Goal: Task Accomplishment & Management: Complete application form

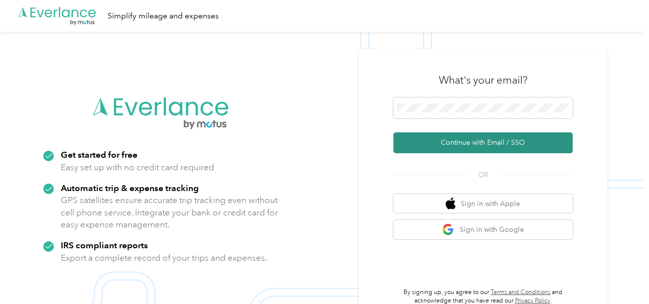
click at [434, 133] on button "Continue with Email / SSO" at bounding box center [483, 143] width 179 height 21
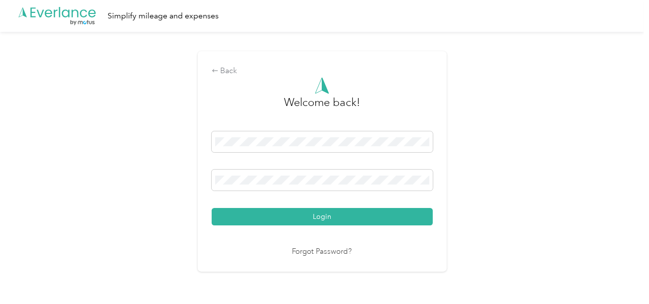
drag, startPoint x: 349, startPoint y: 213, endPoint x: 478, endPoint y: 191, distance: 130.8
click at [355, 213] on button "Login" at bounding box center [322, 216] width 221 height 17
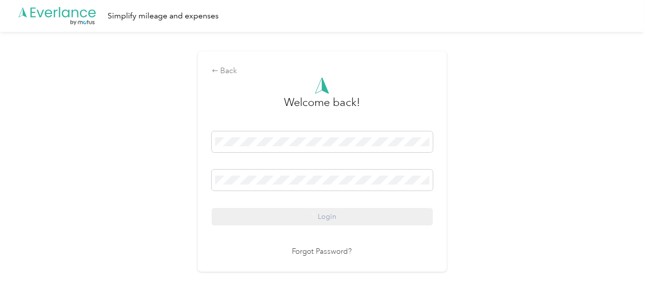
drag, startPoint x: 520, startPoint y: 177, endPoint x: 642, endPoint y: 199, distance: 124.0
click at [519, 177] on div "Back Welcome back! Login Forgot Password?" at bounding box center [322, 166] width 644 height 268
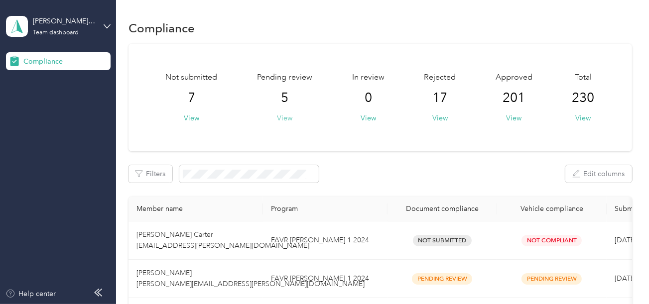
click at [283, 118] on button "View" at bounding box center [284, 118] width 15 height 10
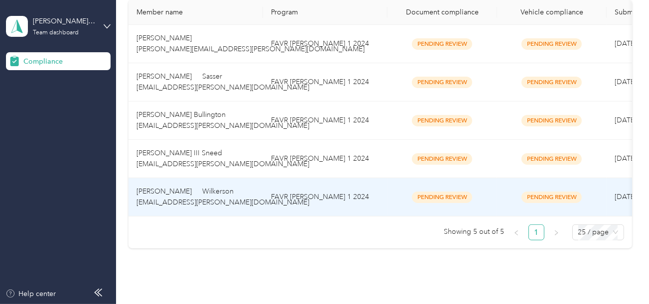
scroll to position [250, 0]
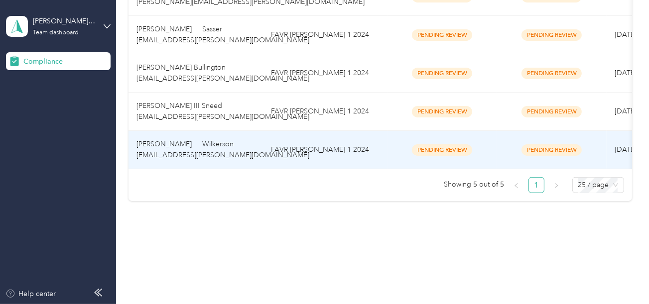
click at [327, 141] on td "FAVR [PERSON_NAME] 1 2024" at bounding box center [325, 150] width 125 height 38
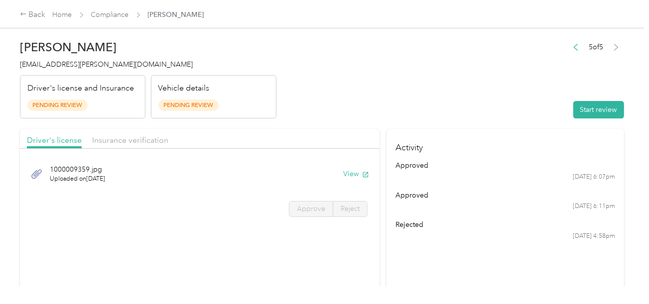
click at [431, 95] on header "[PERSON_NAME] Wilkerson [EMAIL_ADDRESS][PERSON_NAME][DOMAIN_NAME] Driver's lice…" at bounding box center [322, 77] width 604 height 84
click at [583, 107] on button "Start review" at bounding box center [599, 109] width 51 height 17
click at [426, 82] on header "[PERSON_NAME] Wilkerson [EMAIL_ADDRESS][PERSON_NAME][DOMAIN_NAME] Driver's lice…" at bounding box center [322, 77] width 604 height 84
click at [342, 182] on div "1000009359.jpg Uploaded on [DATE] View" at bounding box center [200, 173] width 346 height 33
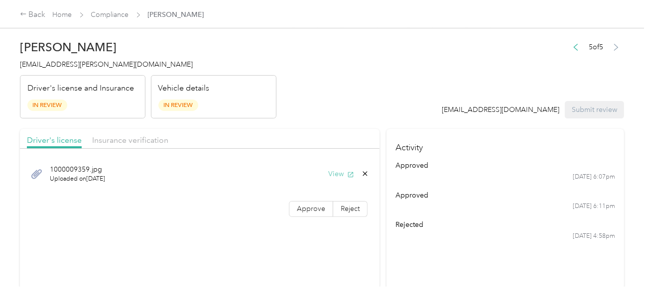
click at [332, 170] on button "View" at bounding box center [341, 174] width 26 height 10
click at [312, 205] on span "Approve" at bounding box center [311, 209] width 28 height 8
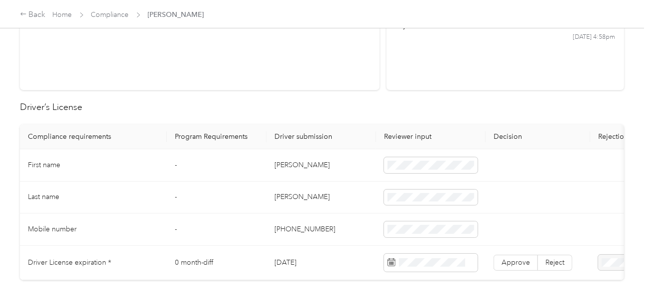
scroll to position [249, 0]
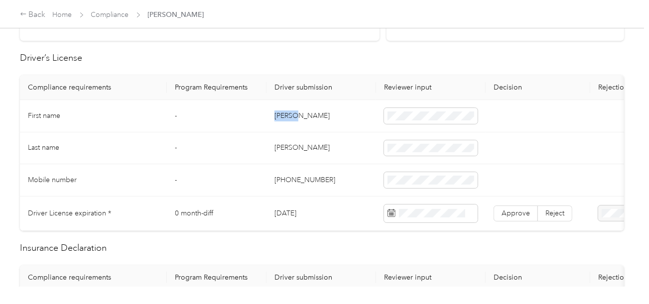
drag, startPoint x: 268, startPoint y: 111, endPoint x: 380, endPoint y: 115, distance: 112.7
click at [315, 114] on td "[PERSON_NAME]" at bounding box center [322, 116] width 110 height 32
copy td "[PERSON_NAME]"
click at [300, 141] on td "[PERSON_NAME]" at bounding box center [322, 149] width 110 height 32
click at [293, 142] on td "[PERSON_NAME]" at bounding box center [322, 149] width 110 height 32
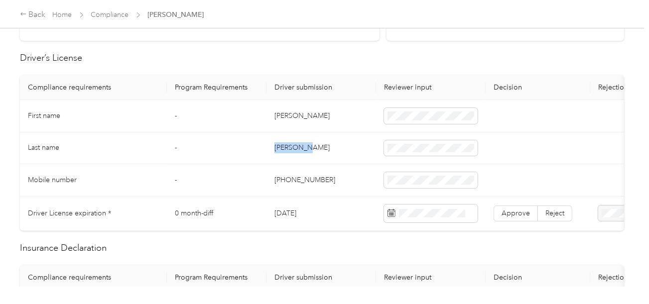
click at [293, 142] on td "[PERSON_NAME]" at bounding box center [322, 149] width 110 height 32
copy td "[PERSON_NAME]"
click at [343, 166] on td "[PHONE_NUMBER]" at bounding box center [322, 180] width 110 height 32
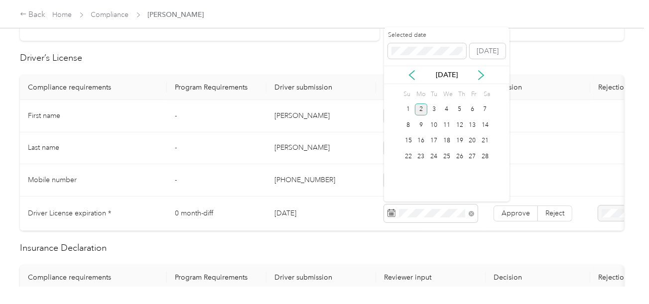
click at [418, 113] on div "2" at bounding box center [421, 110] width 13 height 12
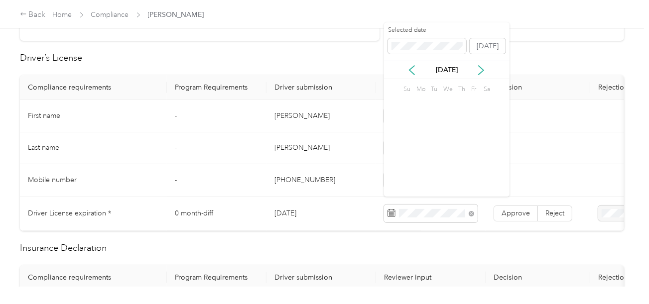
click at [521, 215] on span "Approve" at bounding box center [516, 213] width 28 height 8
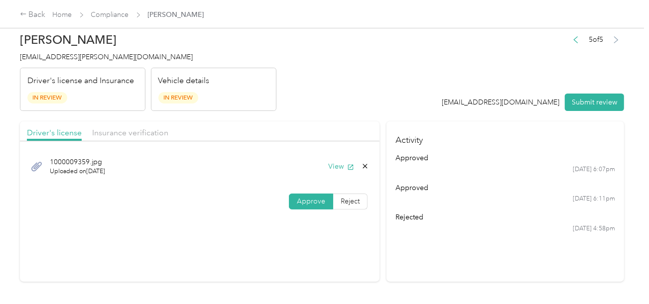
scroll to position [0, 0]
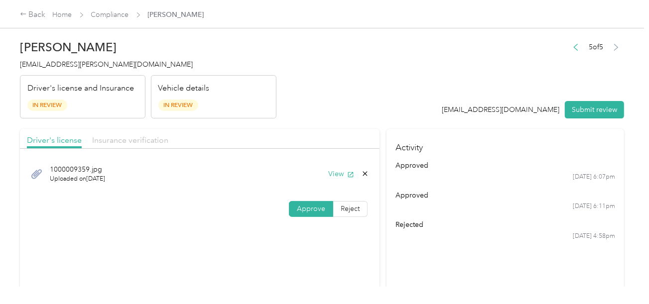
drag, startPoint x: 161, startPoint y: 139, endPoint x: 275, endPoint y: 125, distance: 114.5
click at [162, 139] on span "Insurance verification" at bounding box center [130, 140] width 76 height 9
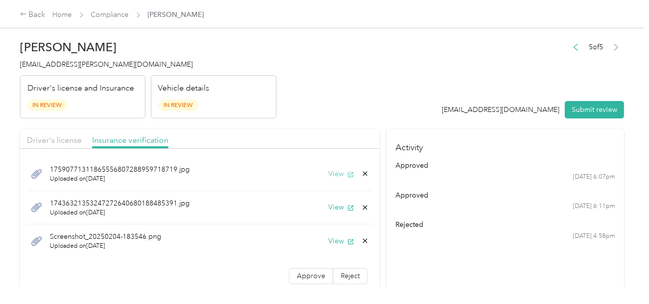
click at [334, 171] on button "View" at bounding box center [341, 174] width 26 height 10
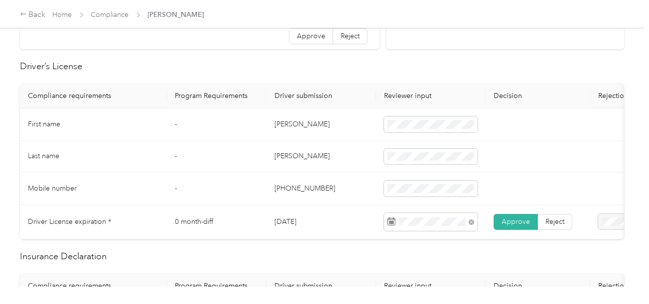
scroll to position [399, 0]
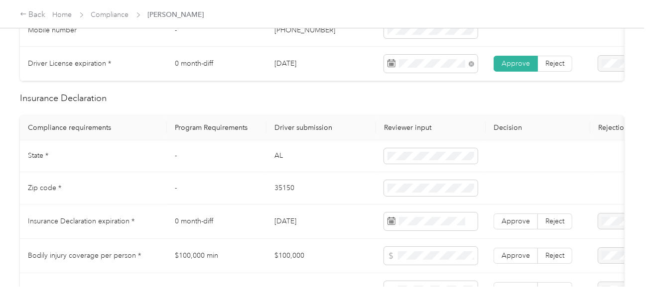
click at [277, 162] on td "AL" at bounding box center [322, 157] width 110 height 32
copy td "AL"
drag, startPoint x: 277, startPoint y: 162, endPoint x: 289, endPoint y: 160, distance: 11.7
click at [277, 162] on td "AL" at bounding box center [322, 157] width 110 height 32
drag, startPoint x: 409, startPoint y: 156, endPoint x: 330, endPoint y: 189, distance: 85.8
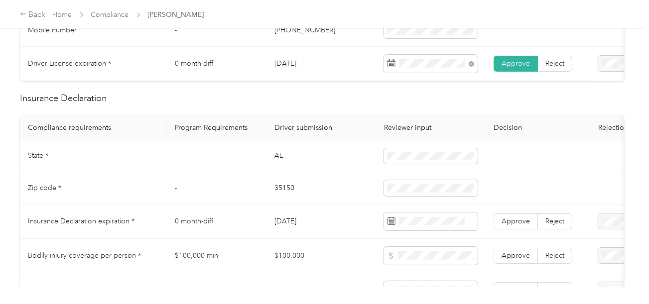
click at [409, 156] on span at bounding box center [431, 156] width 94 height 16
click at [285, 197] on td "35150" at bounding box center [322, 188] width 110 height 32
copy td "35150"
click at [460, 203] on td at bounding box center [431, 188] width 110 height 32
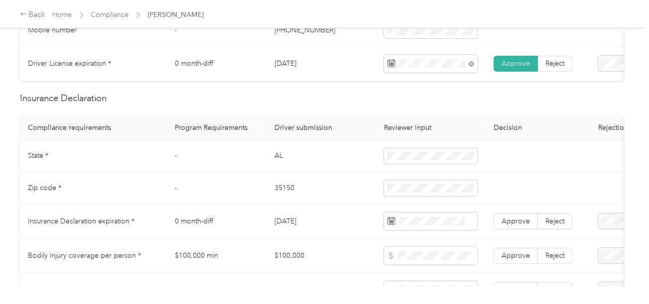
drag, startPoint x: 287, startPoint y: 228, endPoint x: 641, endPoint y: 225, distance: 353.8
click at [294, 226] on td "[DATE]" at bounding box center [322, 222] width 110 height 34
drag, startPoint x: 450, startPoint y: 237, endPoint x: 448, endPoint y: 231, distance: 5.8
click at [448, 236] on td at bounding box center [431, 222] width 110 height 34
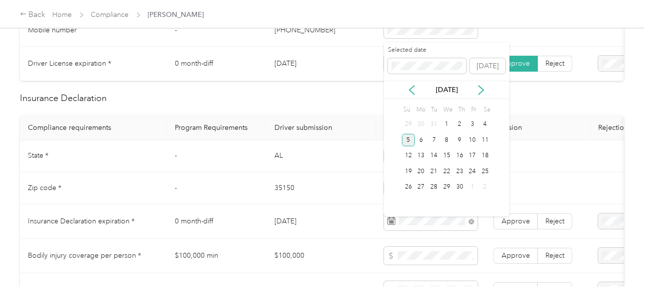
click at [407, 144] on div "5" at bounding box center [408, 140] width 13 height 12
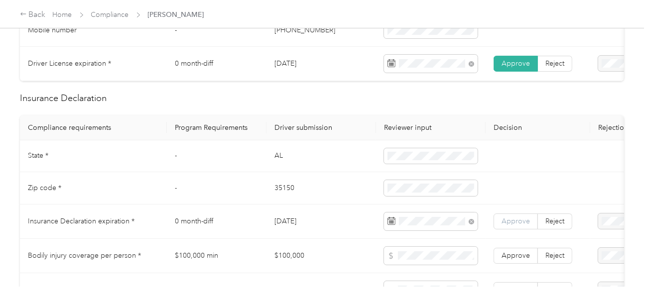
click at [523, 226] on span "Approve" at bounding box center [516, 221] width 28 height 8
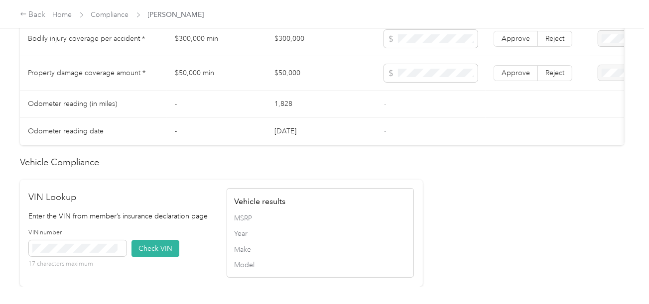
scroll to position [548, 0]
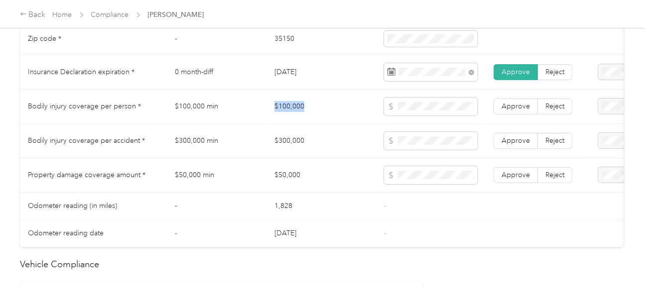
copy tr "$100,000"
drag, startPoint x: 264, startPoint y: 109, endPoint x: 341, endPoint y: 113, distance: 77.8
click at [341, 113] on tr "Bodily injury coverage per person * $100,000 min $100,000 Approve Reject" at bounding box center [371, 107] width 703 height 34
copy tr "$300,000"
drag, startPoint x: 248, startPoint y: 154, endPoint x: 380, endPoint y: 149, distance: 132.1
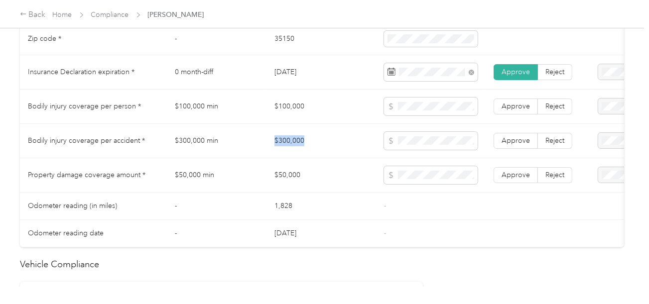
click at [326, 149] on tr "Bodily injury coverage per accident * $300,000 min $300,000 Approve Reject" at bounding box center [371, 141] width 703 height 34
copy tr "$50,000"
drag, startPoint x: 246, startPoint y: 185, endPoint x: 340, endPoint y: 185, distance: 94.2
click at [340, 185] on tr "Property damage coverage amount * $50,000 min $50,000 Approve Reject" at bounding box center [371, 175] width 703 height 34
drag, startPoint x: 446, startPoint y: 175, endPoint x: 406, endPoint y: 200, distance: 47.4
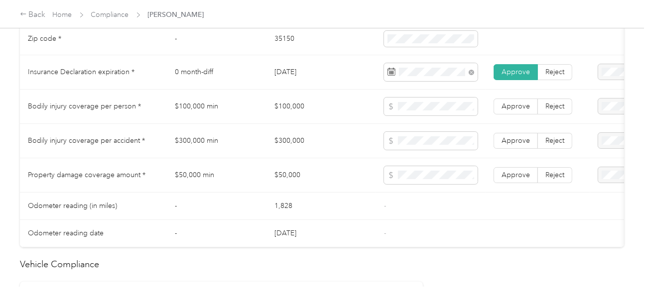
click at [447, 175] on span at bounding box center [431, 175] width 94 height 18
drag, startPoint x: 424, startPoint y: 203, endPoint x: 519, endPoint y: 167, distance: 102.0
click at [439, 198] on td "-" at bounding box center [431, 206] width 110 height 27
click at [519, 167] on td "Approve Reject" at bounding box center [538, 175] width 105 height 34
drag, startPoint x: 512, startPoint y: 178, endPoint x: 525, endPoint y: 146, distance: 34.9
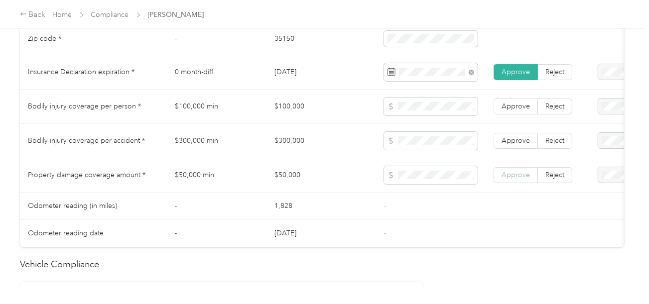
click at [512, 177] on span "Approve" at bounding box center [516, 175] width 28 height 8
click at [526, 145] on span "Approve" at bounding box center [516, 141] width 28 height 8
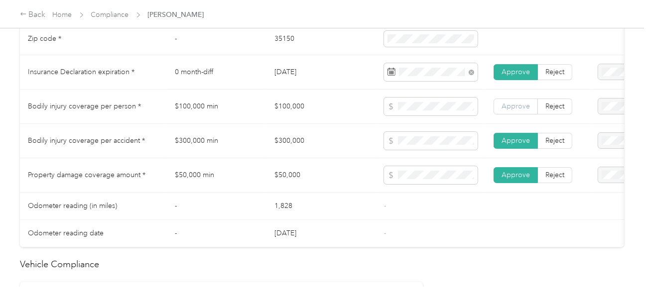
click at [517, 111] on span "Approve" at bounding box center [516, 106] width 28 height 8
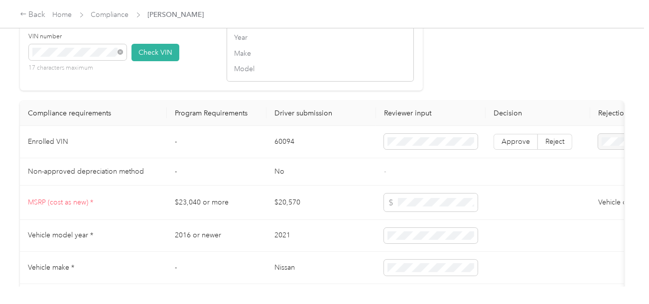
drag, startPoint x: 165, startPoint y: 64, endPoint x: 384, endPoint y: 77, distance: 219.1
click at [170, 61] on button "Check VIN" at bounding box center [156, 52] width 48 height 17
click at [510, 159] on td "Approve Reject" at bounding box center [538, 143] width 105 height 32
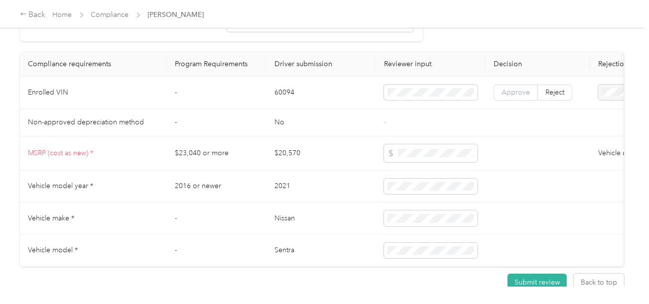
click at [517, 101] on label "Approve" at bounding box center [516, 93] width 44 height 16
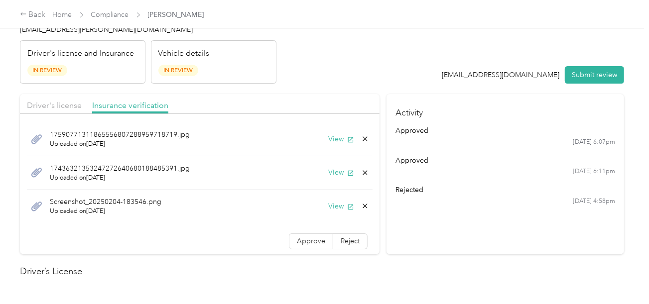
scroll to position [0, 0]
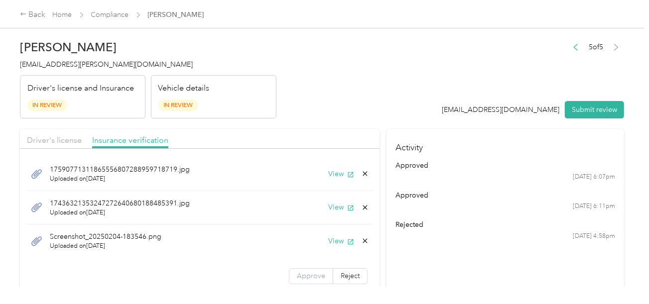
drag, startPoint x: 299, startPoint y: 263, endPoint x: 306, endPoint y: 274, distance: 13.4
click at [299, 264] on div "17590771311865556807288959718719.jpg Uploaded on [DATE] View 174363213532472726…" at bounding box center [200, 223] width 360 height 138
drag, startPoint x: 306, startPoint y: 274, endPoint x: 445, endPoint y: 238, distance: 144.2
click at [308, 272] on span "Approve" at bounding box center [311, 276] width 28 height 8
drag, startPoint x: 450, startPoint y: 236, endPoint x: 443, endPoint y: 233, distance: 7.4
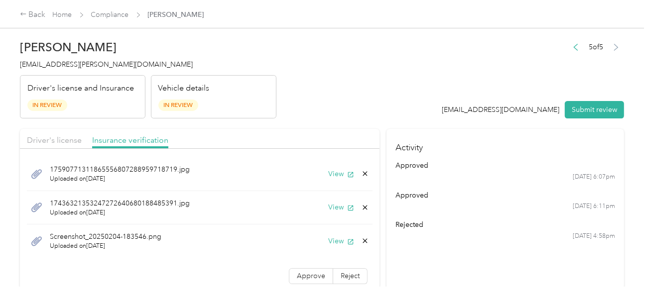
click at [446, 235] on div "[DATE] 4:58pm" at bounding box center [506, 236] width 220 height 9
click at [328, 169] on button "View" at bounding box center [341, 174] width 26 height 10
click at [328, 207] on button "View" at bounding box center [341, 207] width 26 height 10
click at [330, 241] on button "View" at bounding box center [341, 241] width 26 height 10
click at [361, 238] on icon at bounding box center [365, 241] width 8 height 8
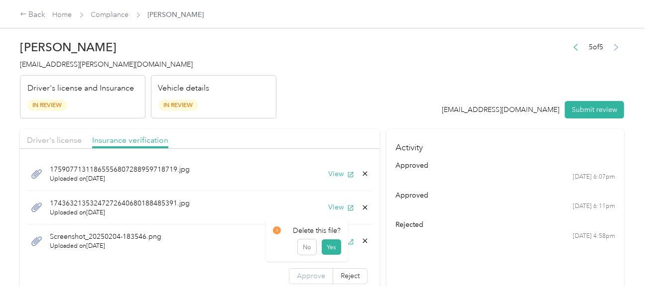
drag, startPoint x: 336, startPoint y: 245, endPoint x: 316, endPoint y: 246, distance: 20.0
click at [336, 245] on button "Yes" at bounding box center [331, 248] width 19 height 16
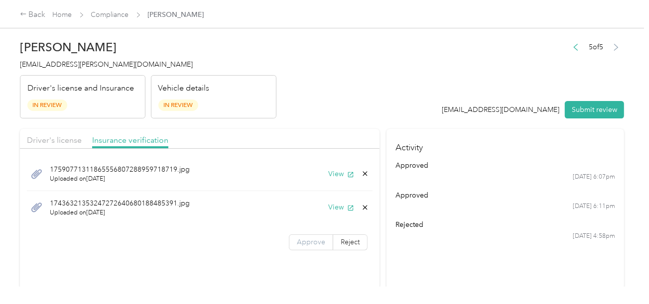
click at [300, 246] on label "Approve" at bounding box center [311, 243] width 44 height 16
drag, startPoint x: 433, startPoint y: 233, endPoint x: 441, endPoint y: 209, distance: 25.5
click at [433, 233] on div "[DATE] 4:58pm" at bounding box center [506, 236] width 220 height 9
click at [586, 108] on button "Submit review" at bounding box center [594, 109] width 59 height 17
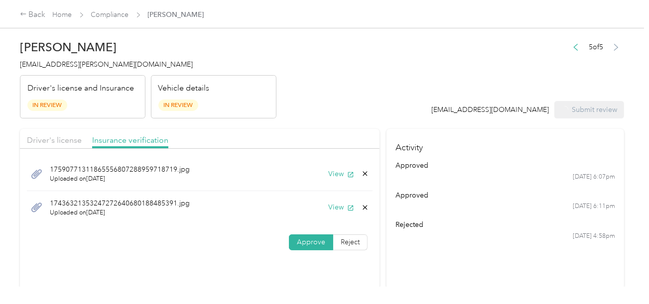
drag, startPoint x: 452, startPoint y: 93, endPoint x: 107, endPoint y: 86, distance: 344.9
click at [450, 93] on div "5 of 5 [EMAIL_ADDRESS][DOMAIN_NAME] Submit review" at bounding box center [528, 79] width 193 height 79
click at [56, 68] on span "[EMAIL_ADDRESS][PERSON_NAME][DOMAIN_NAME]" at bounding box center [106, 64] width 173 height 8
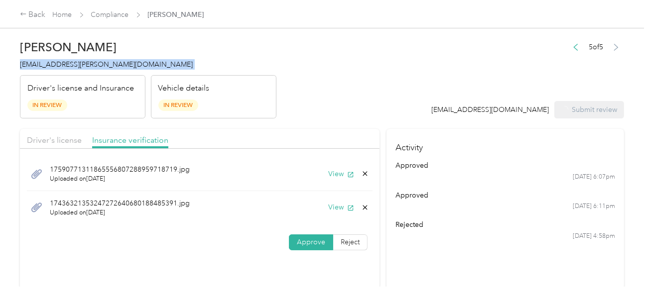
click at [56, 68] on span "[EMAIL_ADDRESS][PERSON_NAME][DOMAIN_NAME]" at bounding box center [106, 64] width 173 height 8
copy span "[EMAIL_ADDRESS][PERSON_NAME][DOMAIN_NAME]"
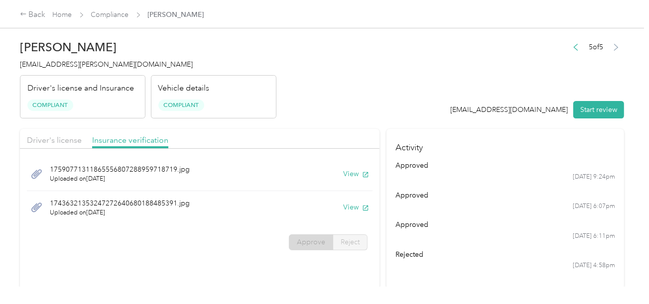
drag, startPoint x: 268, startPoint y: 54, endPoint x: 134, endPoint y: 20, distance: 138.4
click at [267, 54] on div "[PERSON_NAME] Wilkerson [EMAIL_ADDRESS][PERSON_NAME][DOMAIN_NAME] Driver's lice…" at bounding box center [148, 77] width 257 height 84
click at [110, 10] on span "Compliance" at bounding box center [110, 14] width 38 height 10
click at [122, 15] on link "Compliance" at bounding box center [110, 14] width 38 height 8
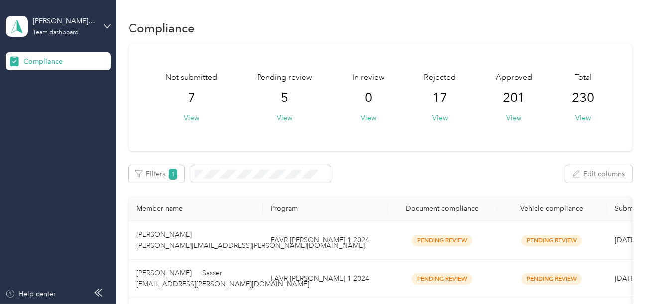
scroll to position [250, 0]
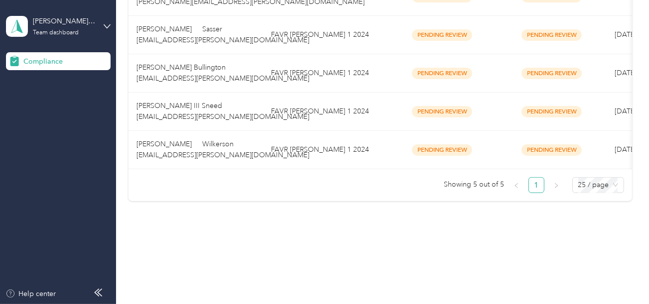
click at [309, 195] on div "Member name Program Document compliance Vehicle compliance Submission date Last…" at bounding box center [381, 77] width 504 height 249
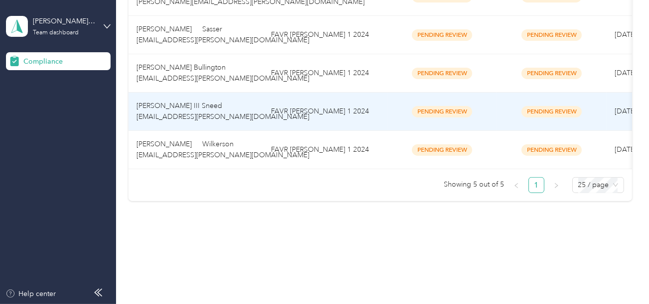
click at [319, 115] on td "FAVR [PERSON_NAME] 1 2024" at bounding box center [325, 112] width 125 height 38
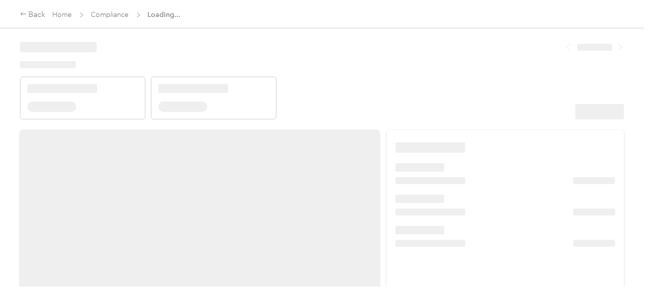
click at [333, 64] on header at bounding box center [322, 77] width 604 height 85
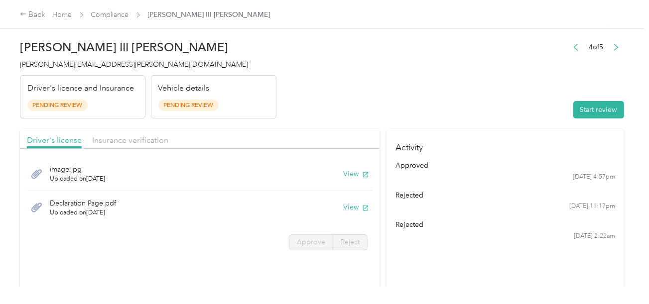
click at [265, 85] on div "Vehicle details Pending Review" at bounding box center [214, 97] width 126 height 44
click at [457, 91] on header "[PERSON_NAME] III Sneed [EMAIL_ADDRESS][PERSON_NAME][DOMAIN_NAME] Driver's lice…" at bounding box center [322, 77] width 604 height 84
click at [582, 99] on div "4 of 5 Start review" at bounding box center [596, 79] width 56 height 79
click at [409, 75] on header "[PERSON_NAME] III Sneed [EMAIL_ADDRESS][PERSON_NAME][DOMAIN_NAME] Driver's lice…" at bounding box center [322, 77] width 604 height 84
click at [585, 103] on button "Start review" at bounding box center [599, 109] width 51 height 17
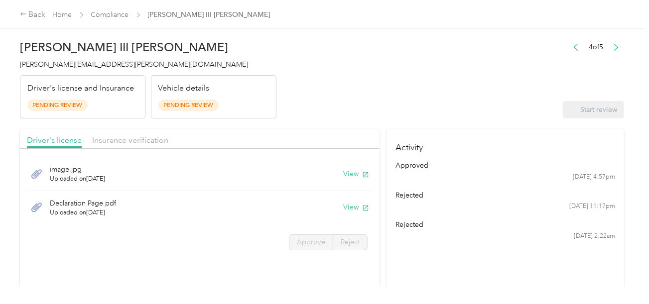
click at [433, 65] on header "[PERSON_NAME] III Sneed [EMAIL_ADDRESS][PERSON_NAME][DOMAIN_NAME] Driver's lice…" at bounding box center [322, 77] width 604 height 84
drag, startPoint x: 376, startPoint y: 79, endPoint x: 371, endPoint y: 124, distance: 44.6
click at [375, 80] on header "[PERSON_NAME] III Sneed [EMAIL_ADDRESS][PERSON_NAME][DOMAIN_NAME] Driver's lice…" at bounding box center [322, 77] width 604 height 84
click at [346, 173] on button "View" at bounding box center [356, 174] width 26 height 10
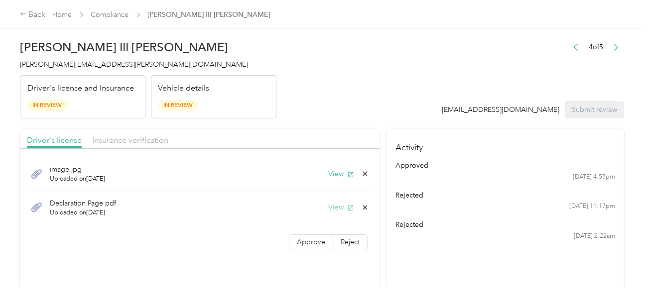
click at [344, 207] on button "View" at bounding box center [341, 207] width 26 height 10
drag, startPoint x: 406, startPoint y: 48, endPoint x: 405, endPoint y: 61, distance: 13.0
click at [406, 49] on header "[PERSON_NAME] III Sneed [EMAIL_ADDRESS][PERSON_NAME][DOMAIN_NAME] Driver's lice…" at bounding box center [322, 77] width 604 height 84
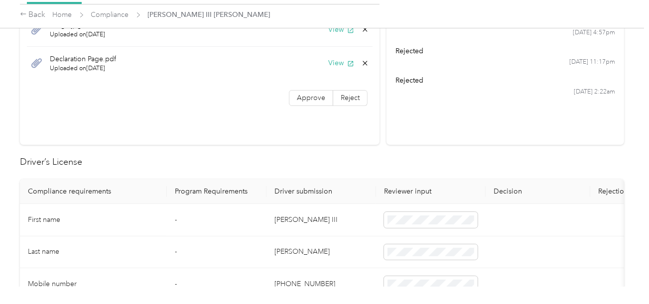
scroll to position [199, 0]
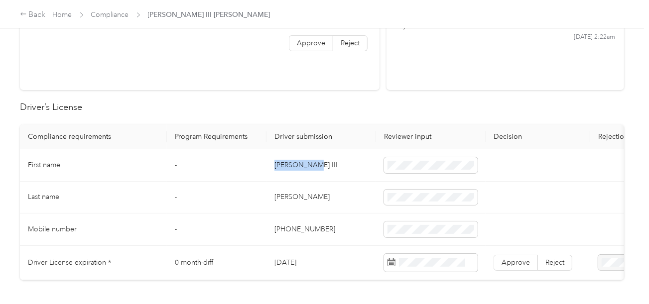
copy td "[PERSON_NAME] III"
drag, startPoint x: 275, startPoint y: 162, endPoint x: 331, endPoint y: 164, distance: 56.8
click at [326, 165] on td "[PERSON_NAME] III" at bounding box center [322, 165] width 110 height 32
click at [297, 199] on td "[PERSON_NAME]" at bounding box center [322, 198] width 110 height 32
click at [282, 196] on td "[PERSON_NAME]" at bounding box center [322, 198] width 110 height 32
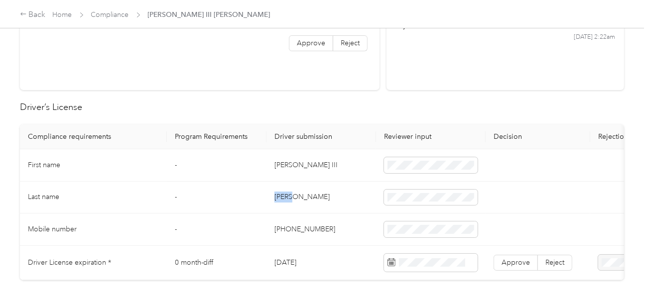
drag, startPoint x: 282, startPoint y: 196, endPoint x: 376, endPoint y: 197, distance: 93.7
click at [284, 196] on td "[PERSON_NAME]" at bounding box center [322, 198] width 110 height 32
copy td "[PERSON_NAME]"
drag, startPoint x: 348, startPoint y: 206, endPoint x: 440, endPoint y: 206, distance: 91.7
click at [349, 206] on td "[PERSON_NAME]" at bounding box center [322, 198] width 110 height 32
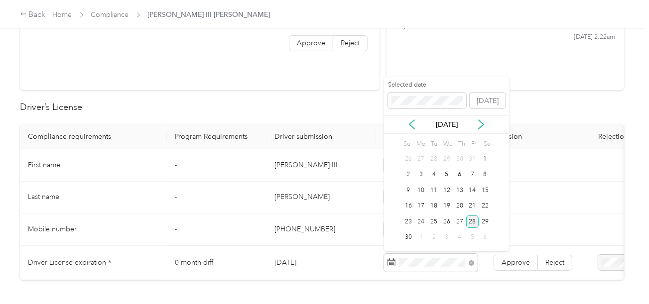
click at [473, 221] on div "28" at bounding box center [472, 222] width 13 height 12
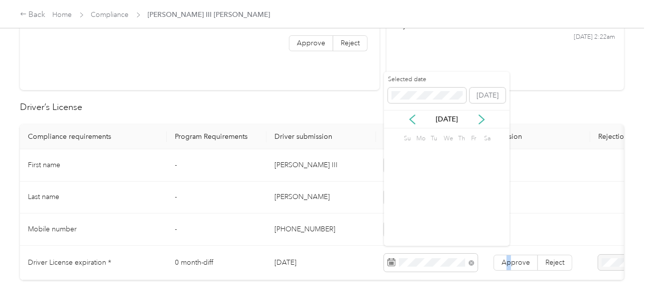
drag, startPoint x: 509, startPoint y: 266, endPoint x: 485, endPoint y: 260, distance: 24.5
click at [508, 265] on label "Approve" at bounding box center [516, 263] width 44 height 16
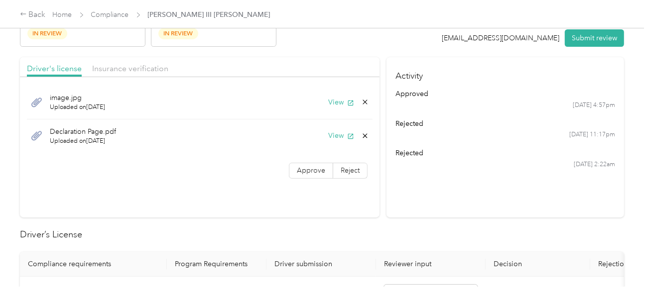
scroll to position [0, 0]
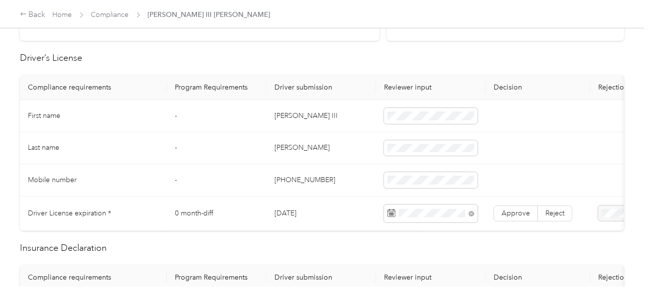
drag, startPoint x: 501, startPoint y: 215, endPoint x: 490, endPoint y: 216, distance: 10.5
click at [501, 215] on label "Approve" at bounding box center [516, 214] width 44 height 16
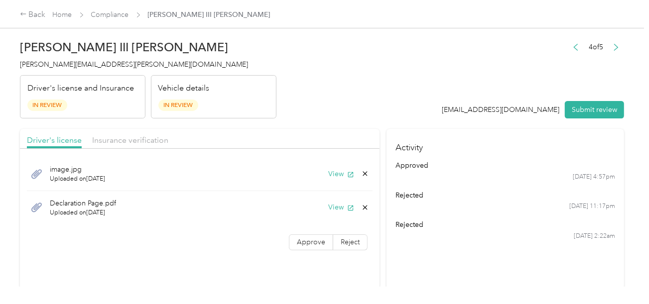
click at [113, 130] on div "Driver's license Insurance verification" at bounding box center [200, 139] width 360 height 20
click at [122, 143] on span "Insurance verification" at bounding box center [130, 140] width 76 height 9
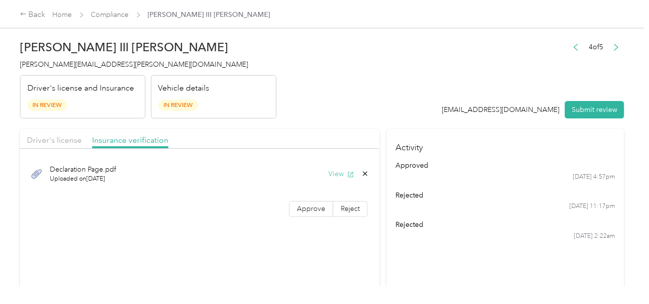
click at [340, 172] on button "View" at bounding box center [341, 174] width 26 height 10
drag, startPoint x: 353, startPoint y: 140, endPoint x: 365, endPoint y: 140, distance: 11.5
click at [356, 140] on div "Driver's license Insurance verification" at bounding box center [200, 139] width 360 height 20
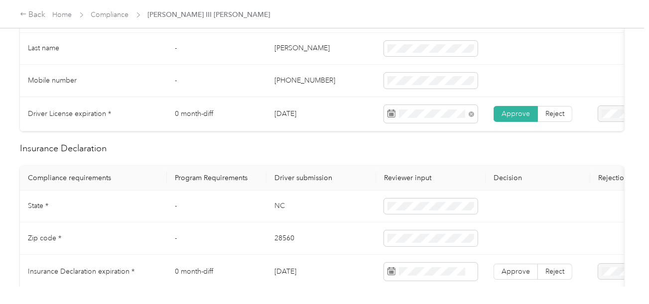
scroll to position [349, 0]
click at [279, 214] on td "NC" at bounding box center [322, 206] width 110 height 32
click at [280, 241] on td "28560" at bounding box center [322, 238] width 110 height 32
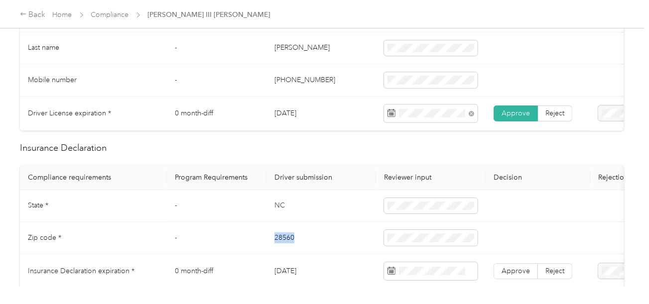
click at [280, 241] on td "28560" at bounding box center [322, 238] width 110 height 32
click at [441, 238] on span at bounding box center [431, 238] width 94 height 16
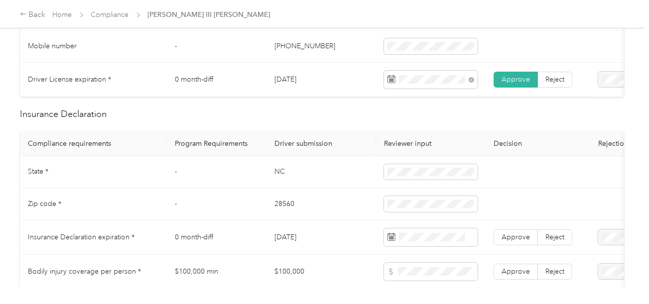
scroll to position [399, 0]
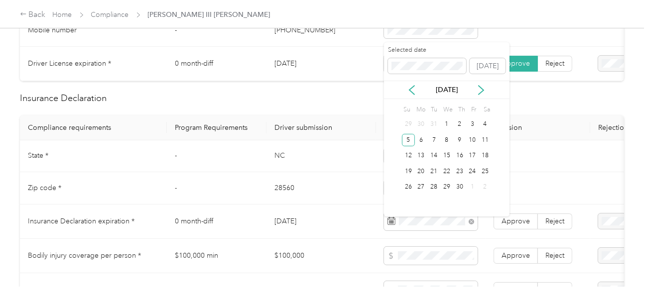
click at [413, 142] on div "5" at bounding box center [408, 140] width 13 height 12
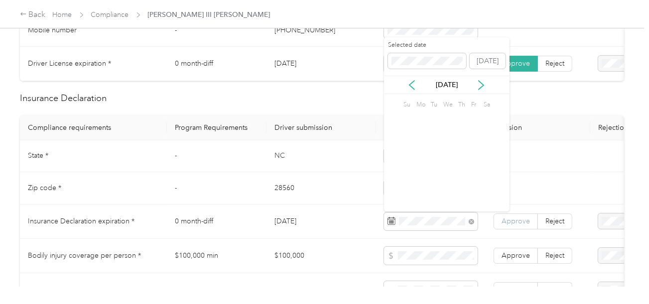
click at [514, 226] on span "Approve" at bounding box center [516, 221] width 28 height 8
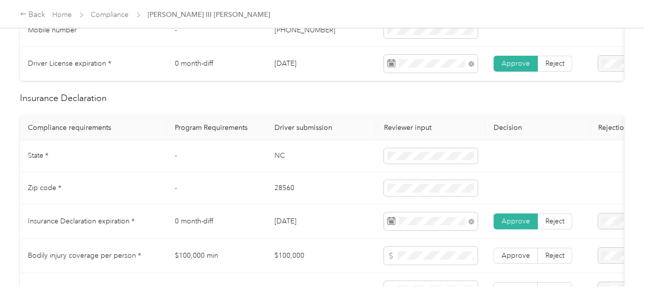
scroll to position [847, 0]
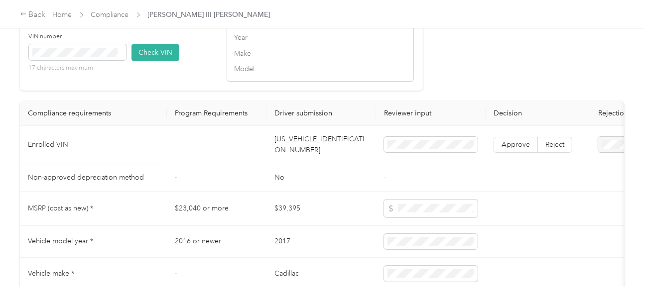
click at [314, 146] on td "[US_VEHICLE_IDENTIFICATION_NUMBER]" at bounding box center [322, 145] width 110 height 38
click at [187, 63] on div "VIN number 17 characters maximum Check VIN" at bounding box center [122, 55] width 187 height 47
click at [182, 69] on div "VIN number 17 characters maximum Check VIN" at bounding box center [122, 55] width 187 height 47
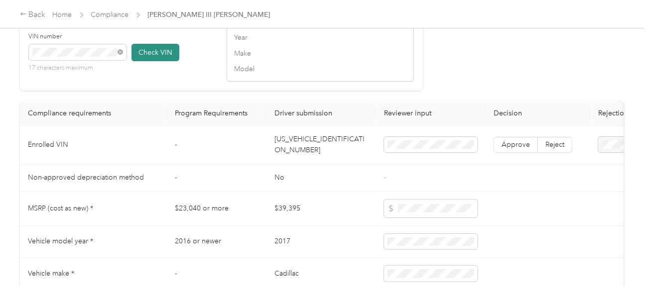
drag, startPoint x: 140, startPoint y: 61, endPoint x: 176, endPoint y: 63, distance: 36.4
click at [141, 61] on button "Check VIN" at bounding box center [156, 52] width 48 height 17
click at [416, 73] on div "VIN Lookup Enter the VIN from member’s insurance declaration page VIN number 17…" at bounding box center [221, 37] width 403 height 107
click at [513, 154] on label "Approve" at bounding box center [516, 146] width 44 height 16
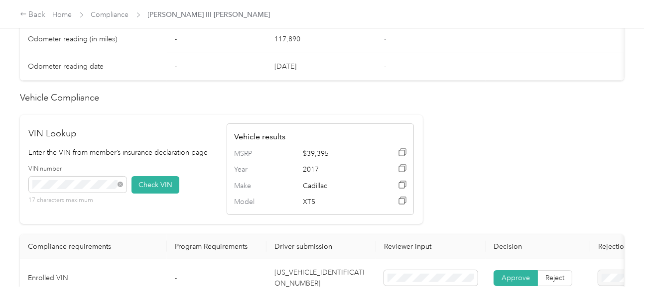
scroll to position [577, 0]
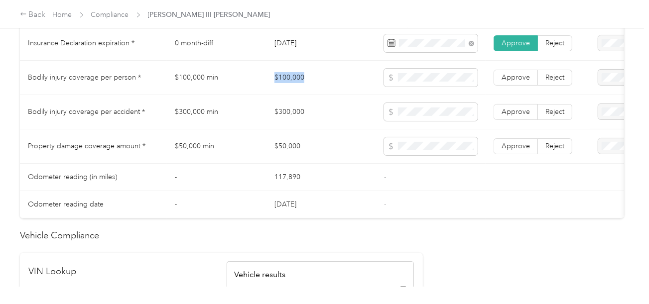
drag, startPoint x: 310, startPoint y: 87, endPoint x: 356, endPoint y: 87, distance: 46.3
click at [356, 87] on td "$100,000" at bounding box center [322, 78] width 110 height 34
click at [426, 87] on span at bounding box center [431, 78] width 94 height 18
drag, startPoint x: 269, startPoint y: 110, endPoint x: 325, endPoint y: 112, distance: 55.8
click at [325, 112] on td "$300,000" at bounding box center [322, 112] width 110 height 34
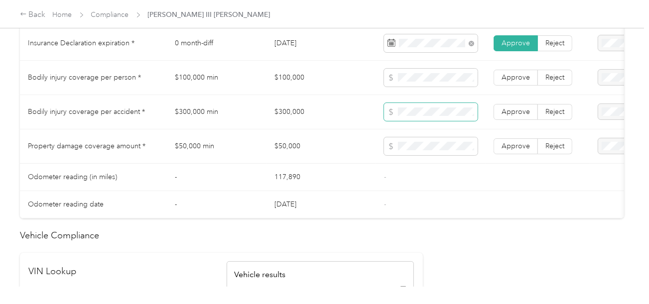
click at [409, 107] on span at bounding box center [431, 112] width 94 height 18
drag, startPoint x: 278, startPoint y: 89, endPoint x: 338, endPoint y: 76, distance: 61.6
click at [338, 76] on td "$100,000" at bounding box center [322, 78] width 110 height 34
drag, startPoint x: 270, startPoint y: 156, endPoint x: 325, endPoint y: 152, distance: 54.9
click at [325, 152] on td "$50,000" at bounding box center [322, 147] width 110 height 34
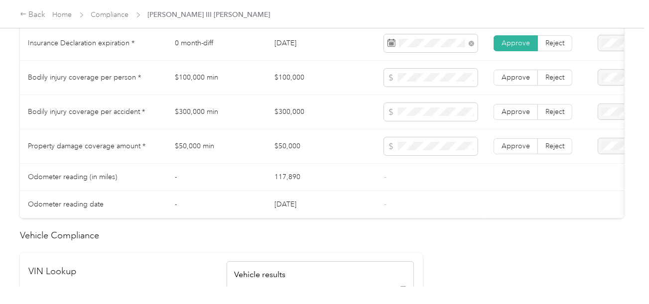
drag, startPoint x: 419, startPoint y: 171, endPoint x: 478, endPoint y: 162, distance: 60.0
click at [426, 172] on td "-" at bounding box center [431, 177] width 110 height 27
click at [507, 154] on label "Approve" at bounding box center [516, 147] width 44 height 16
click at [515, 125] on td "Approve Reject" at bounding box center [538, 112] width 105 height 34
click at [518, 86] on label "Approve" at bounding box center [516, 78] width 44 height 16
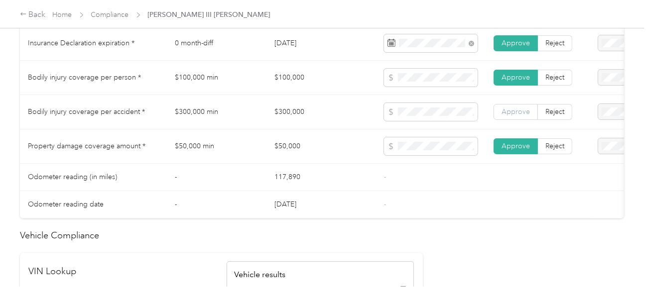
click at [516, 114] on span "Approve" at bounding box center [516, 112] width 28 height 8
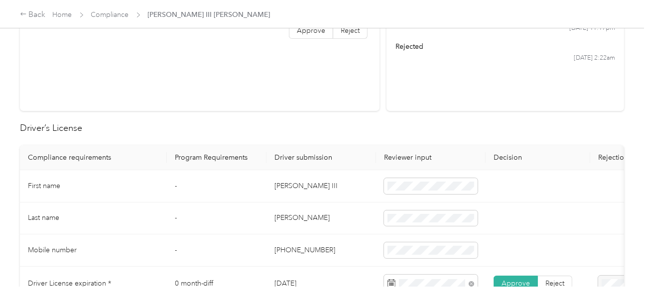
scroll to position [0, 0]
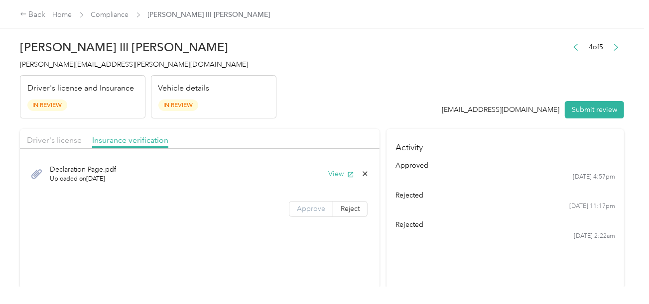
click at [319, 205] on span "Approve" at bounding box center [311, 209] width 28 height 8
drag, startPoint x: 330, startPoint y: 107, endPoint x: 83, endPoint y: 159, distance: 253.0
click at [325, 110] on header "[PERSON_NAME] III Sneed [EMAIL_ADDRESS][PERSON_NAME][DOMAIN_NAME] Driver's lice…" at bounding box center [322, 77] width 604 height 84
click at [54, 143] on span "Driver's license" at bounding box center [54, 140] width 55 height 9
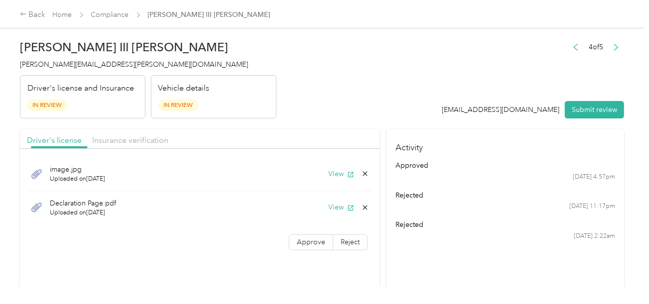
drag, startPoint x: 336, startPoint y: 174, endPoint x: 327, endPoint y: 177, distance: 9.3
click at [336, 174] on button "View" at bounding box center [341, 174] width 26 height 10
click at [341, 202] on button "View" at bounding box center [341, 207] width 26 height 10
click at [365, 208] on icon at bounding box center [365, 207] width 4 height 4
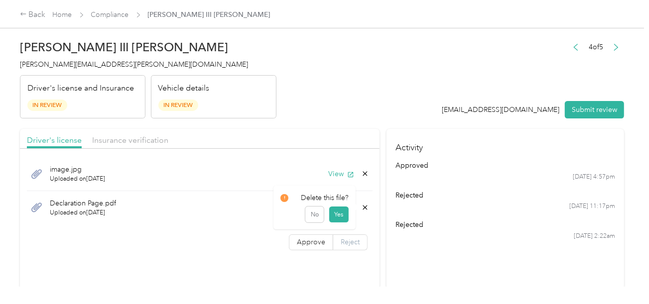
click at [340, 211] on button "Yes" at bounding box center [338, 215] width 19 height 16
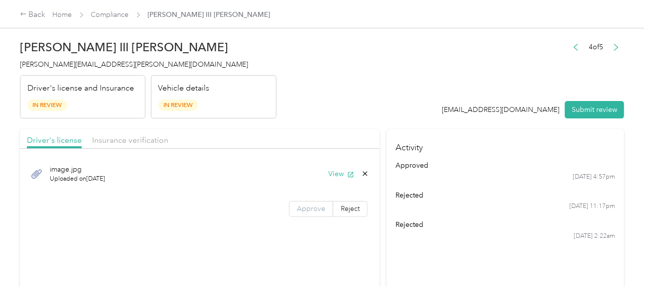
click at [291, 207] on label "Approve" at bounding box center [311, 209] width 44 height 16
click at [397, 105] on header "[PERSON_NAME] III Sneed [EMAIL_ADDRESS][PERSON_NAME][DOMAIN_NAME] Driver's lice…" at bounding box center [322, 77] width 604 height 84
drag, startPoint x: 594, startPoint y: 112, endPoint x: 476, endPoint y: 115, distance: 118.1
click at [587, 114] on button "Submit review" at bounding box center [594, 109] width 59 height 17
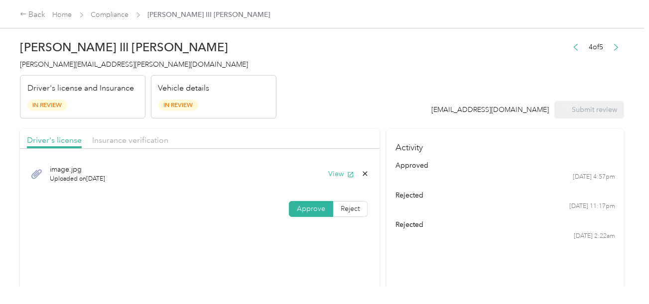
click at [372, 99] on header "[PERSON_NAME] III Sneed [EMAIL_ADDRESS][PERSON_NAME][DOMAIN_NAME] Driver's lice…" at bounding box center [322, 77] width 604 height 84
click at [62, 71] on div "[PERSON_NAME] III Sneed [EMAIL_ADDRESS][PERSON_NAME][DOMAIN_NAME] Driver's lice…" at bounding box center [148, 77] width 257 height 84
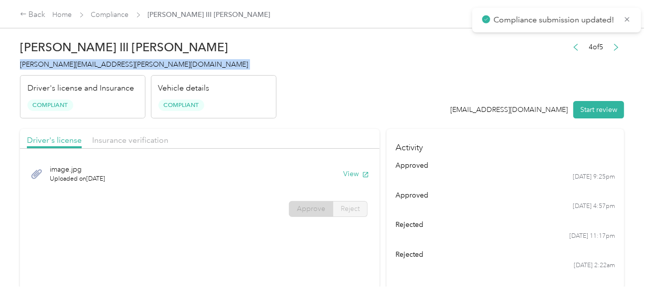
click at [62, 71] on div "[PERSON_NAME] III Sneed [EMAIL_ADDRESS][PERSON_NAME][DOMAIN_NAME] Driver's lice…" at bounding box center [148, 77] width 257 height 84
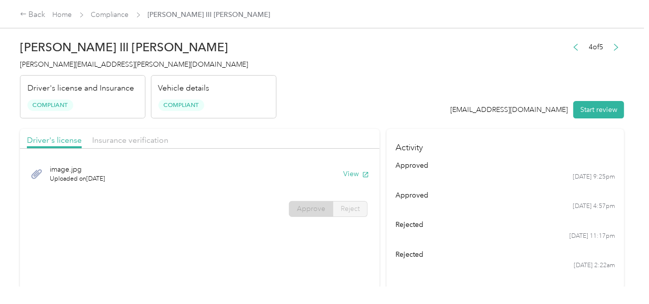
drag, startPoint x: 324, startPoint y: 116, endPoint x: 316, endPoint y: 106, distance: 12.1
click at [324, 116] on header "[PERSON_NAME] III Sneed [EMAIL_ADDRESS][PERSON_NAME][DOMAIN_NAME] Driver's lice…" at bounding box center [322, 77] width 604 height 84
click at [111, 14] on link "Compliance" at bounding box center [110, 14] width 38 height 8
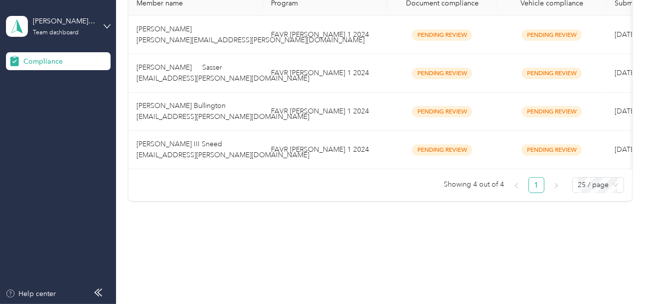
scroll to position [173, 0]
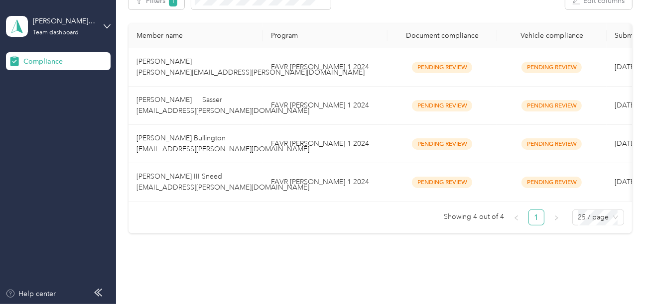
drag, startPoint x: 287, startPoint y: 221, endPoint x: 297, endPoint y: 204, distance: 19.9
click at [288, 220] on div "Compliance Not submitted 7 View Pending review 4 View In review 0 View Rejected…" at bounding box center [380, 57] width 528 height 461
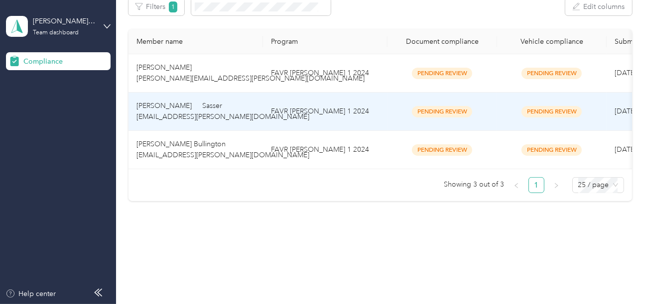
click at [317, 105] on td "FAVR [PERSON_NAME] 1 2024" at bounding box center [325, 112] width 125 height 38
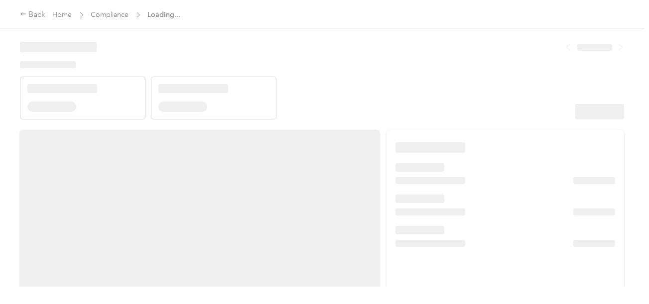
drag, startPoint x: 406, startPoint y: 99, endPoint x: 443, endPoint y: 119, distance: 42.2
click at [407, 99] on header at bounding box center [322, 77] width 604 height 85
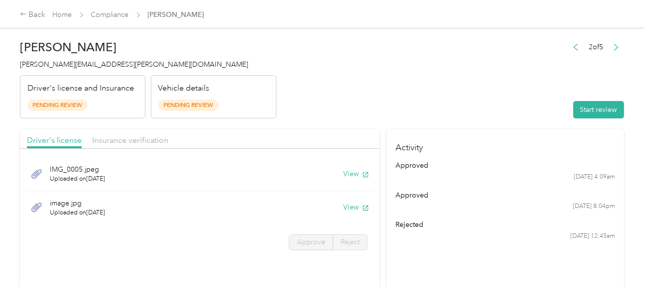
click at [477, 113] on header "[PERSON_NAME] Sasser [EMAIL_ADDRESS][PERSON_NAME][DOMAIN_NAME] Driver's license…" at bounding box center [322, 77] width 604 height 84
click at [600, 111] on button "Start review" at bounding box center [599, 109] width 51 height 17
click at [424, 102] on header "[PERSON_NAME] Sasser [EMAIL_ADDRESS][PERSON_NAME][DOMAIN_NAME] Driver's license…" at bounding box center [322, 77] width 604 height 84
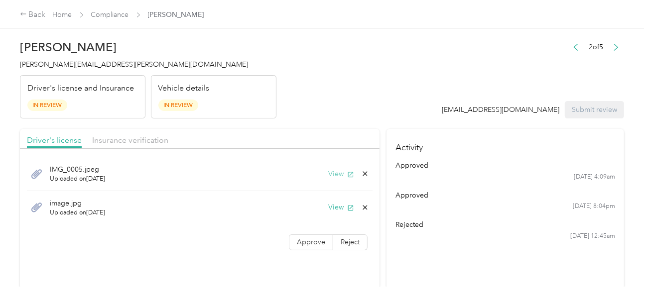
click at [339, 169] on button "View" at bounding box center [341, 174] width 26 height 10
click at [340, 207] on button "View" at bounding box center [341, 207] width 26 height 10
click at [364, 205] on icon at bounding box center [365, 208] width 8 height 8
click at [319, 215] on button "No" at bounding box center [314, 214] width 18 height 16
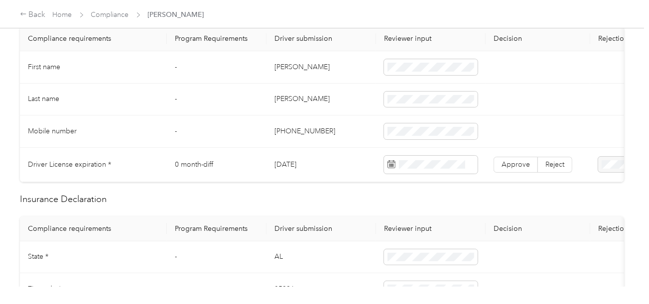
scroll to position [299, 0]
drag, startPoint x: 273, startPoint y: 67, endPoint x: 360, endPoint y: 69, distance: 87.2
click at [334, 67] on td "[PERSON_NAME]" at bounding box center [322, 66] width 110 height 32
click at [284, 95] on td "[PERSON_NAME]" at bounding box center [322, 98] width 110 height 32
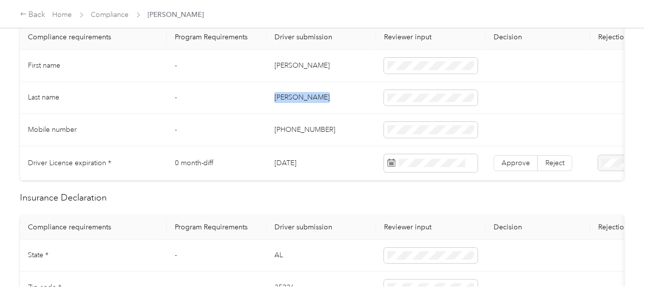
click at [284, 95] on td "[PERSON_NAME]" at bounding box center [322, 98] width 110 height 32
drag, startPoint x: 340, startPoint y: 130, endPoint x: 635, endPoint y: 145, distance: 295.9
click at [346, 132] on td "[PHONE_NUMBER]" at bounding box center [322, 130] width 110 height 32
click at [361, 165] on td "[DATE]" at bounding box center [322, 163] width 110 height 34
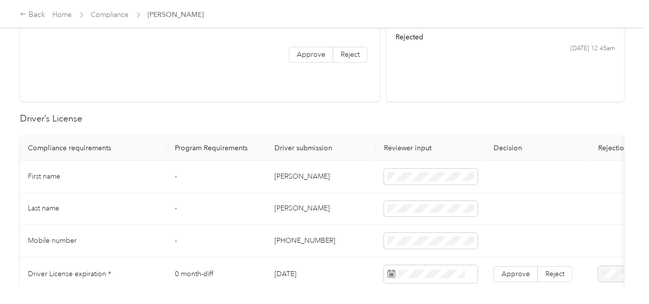
scroll to position [0, 0]
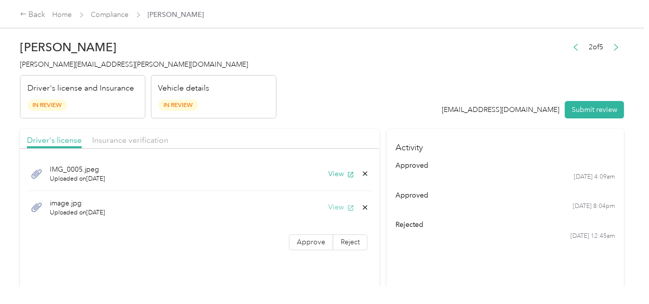
click at [331, 205] on button "View" at bounding box center [341, 207] width 26 height 10
click at [362, 207] on icon at bounding box center [365, 208] width 8 height 8
click at [341, 212] on button "Yes" at bounding box center [338, 214] width 19 height 16
drag, startPoint x: 307, startPoint y: 206, endPoint x: 379, endPoint y: 164, distance: 83.3
click at [309, 206] on span "Approve" at bounding box center [311, 209] width 28 height 8
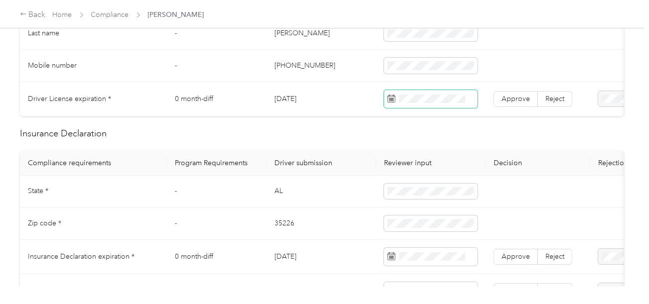
scroll to position [349, 0]
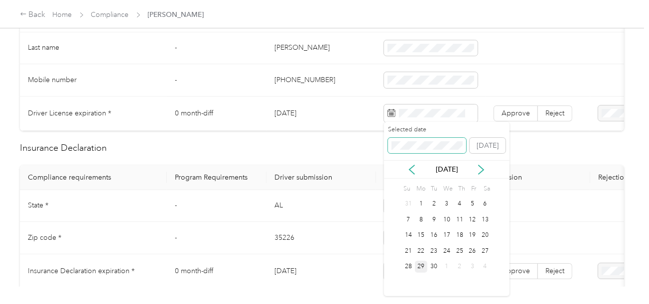
click at [418, 140] on span at bounding box center [427, 146] width 79 height 16
click at [432, 221] on div "4" at bounding box center [434, 220] width 13 height 12
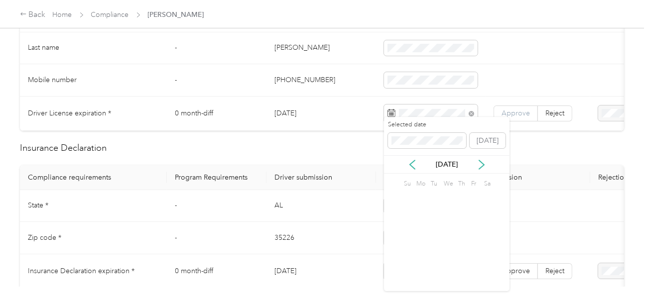
click at [517, 117] on label "Approve" at bounding box center [516, 114] width 44 height 16
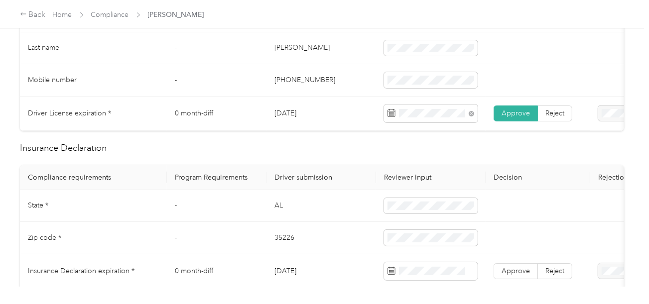
scroll to position [0, 0]
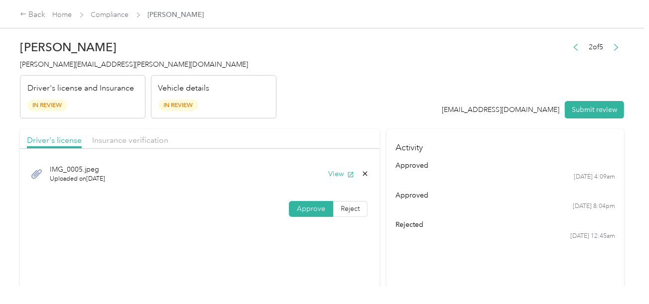
drag, startPoint x: 145, startPoint y: 138, endPoint x: 376, endPoint y: 98, distance: 234.6
click at [146, 138] on span "Insurance verification" at bounding box center [130, 140] width 76 height 9
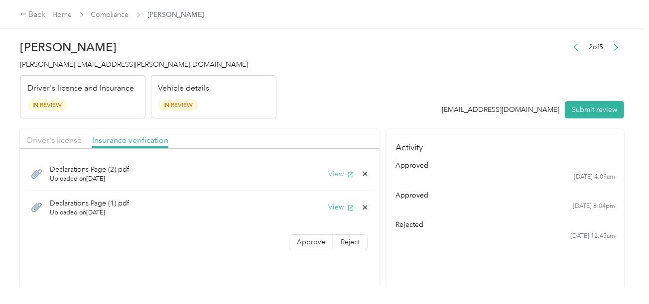
click at [341, 174] on button "View" at bounding box center [341, 174] width 26 height 10
click at [402, 87] on header "[PERSON_NAME] Sasser [EMAIL_ADDRESS][PERSON_NAME][DOMAIN_NAME] Driver's license…" at bounding box center [322, 77] width 604 height 84
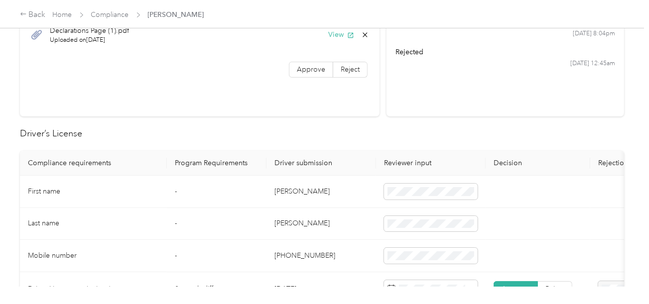
scroll to position [349, 0]
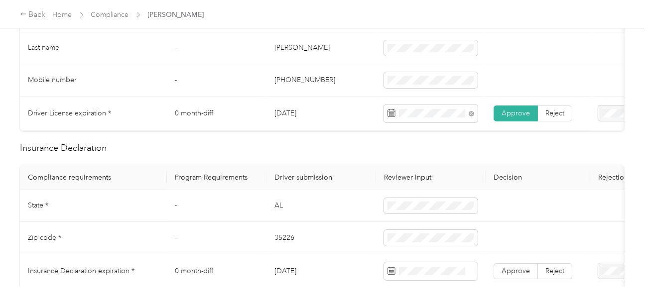
click at [276, 215] on td "AL" at bounding box center [322, 206] width 110 height 32
click at [478, 218] on td at bounding box center [431, 206] width 110 height 32
click at [270, 246] on td "35226" at bounding box center [322, 238] width 110 height 32
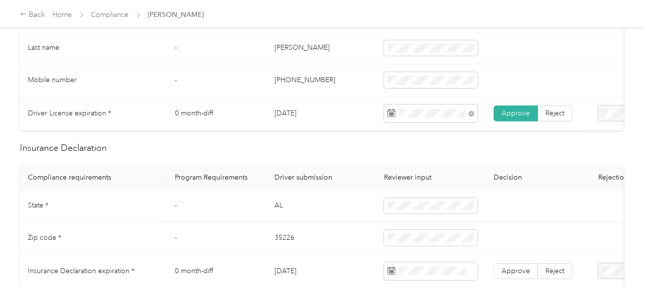
click at [319, 239] on td "35226" at bounding box center [322, 238] width 110 height 32
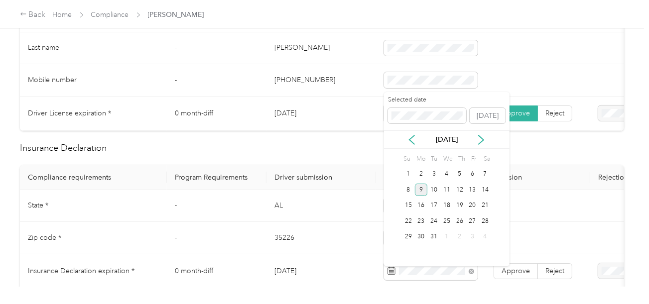
click at [418, 188] on div "9" at bounding box center [421, 190] width 13 height 12
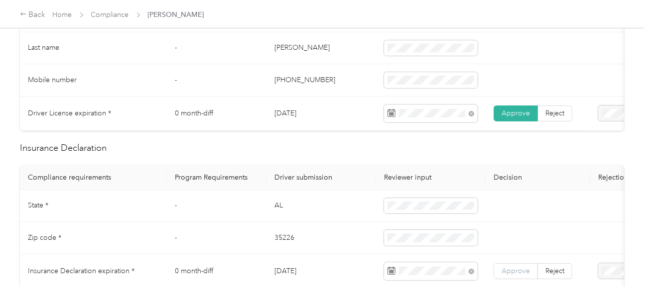
click at [499, 273] on label "Approve" at bounding box center [516, 272] width 44 height 16
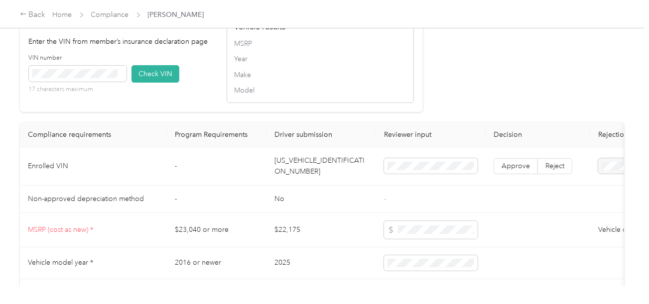
scroll to position [897, 0]
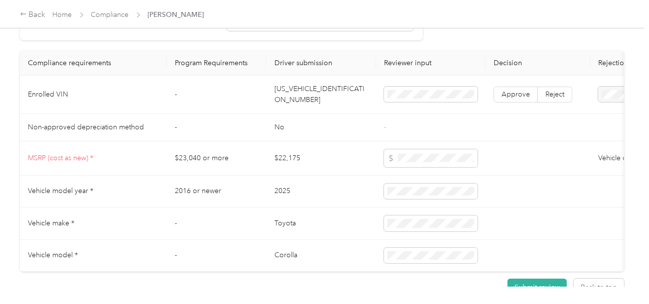
click at [314, 104] on td "[US_VEHICLE_IDENTIFICATION_NUMBER]" at bounding box center [322, 95] width 110 height 38
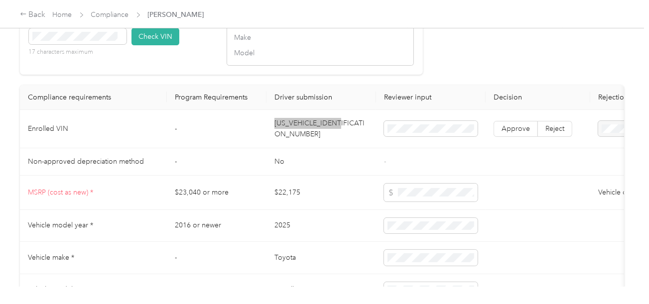
scroll to position [847, 0]
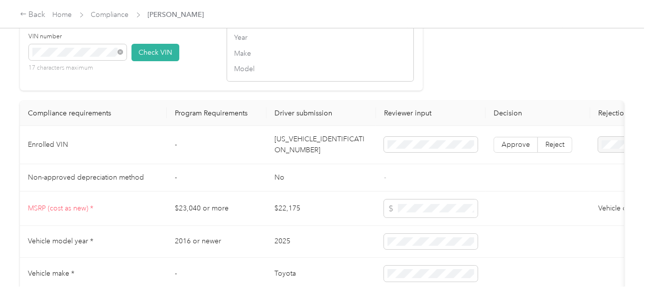
drag, startPoint x: 142, startPoint y: 63, endPoint x: 190, endPoint y: 73, distance: 49.4
click at [145, 61] on button "Check VIN" at bounding box center [156, 52] width 48 height 17
click at [516, 153] on label "Approve" at bounding box center [516, 145] width 44 height 16
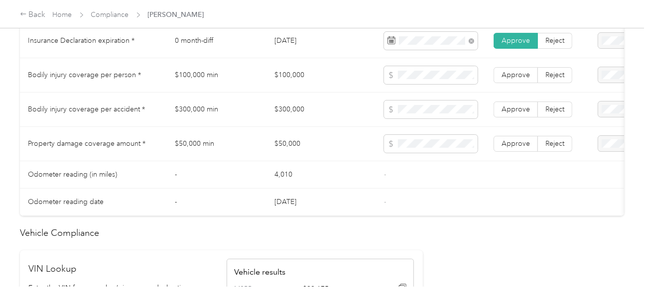
scroll to position [498, 0]
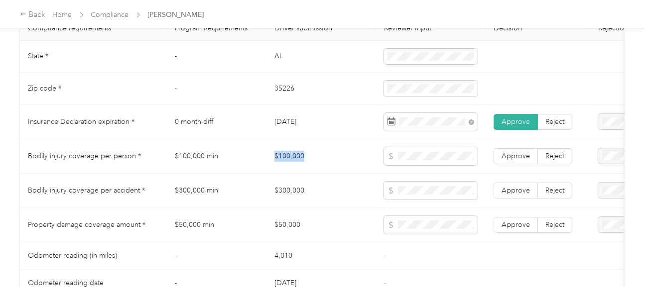
drag, startPoint x: 274, startPoint y: 157, endPoint x: 319, endPoint y: 158, distance: 45.4
click at [316, 158] on td "$100,000" at bounding box center [322, 157] width 110 height 34
click at [428, 154] on span at bounding box center [431, 156] width 94 height 18
drag, startPoint x: 269, startPoint y: 200, endPoint x: 391, endPoint y: 198, distance: 121.6
click at [333, 196] on td "$300,000" at bounding box center [322, 191] width 110 height 34
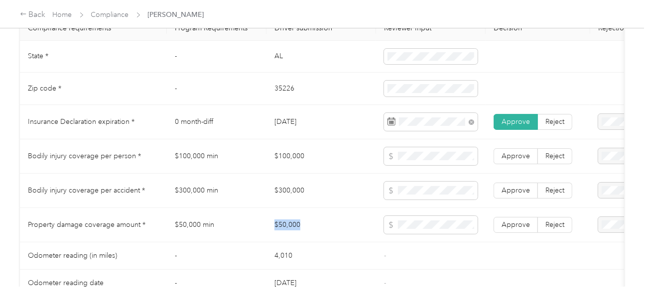
drag, startPoint x: 260, startPoint y: 225, endPoint x: 374, endPoint y: 226, distance: 113.6
click at [373, 226] on tr "Property damage coverage amount * $50,000 min $50,000 Approve Reject" at bounding box center [371, 225] width 703 height 34
drag, startPoint x: 422, startPoint y: 247, endPoint x: 535, endPoint y: 229, distance: 114.5
click at [433, 246] on tbody "State * - [US_STATE] Zip code * - 35226 Insurance Declaration expiration * 0 mo…" at bounding box center [371, 169] width 703 height 257
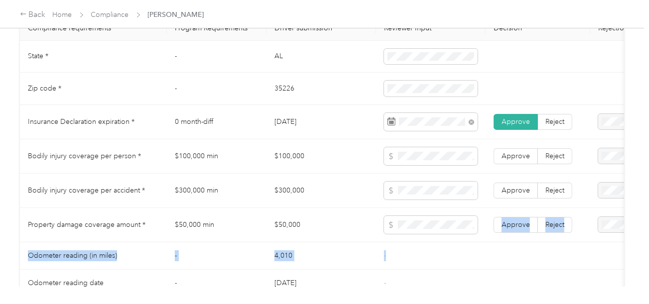
drag, startPoint x: 514, startPoint y: 224, endPoint x: 516, endPoint y: 205, distance: 19.1
click at [514, 223] on label "Approve" at bounding box center [516, 225] width 44 height 16
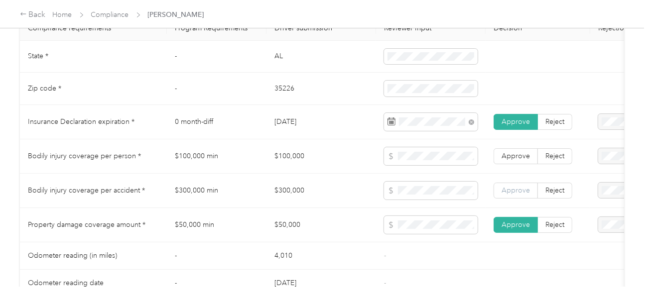
click at [517, 191] on span "Approve" at bounding box center [516, 190] width 28 height 8
click at [519, 160] on span "Approve" at bounding box center [516, 156] width 28 height 8
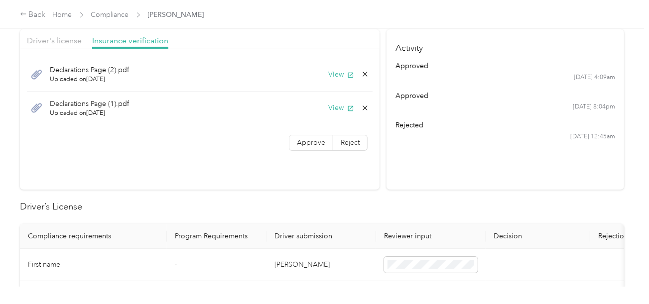
scroll to position [0, 0]
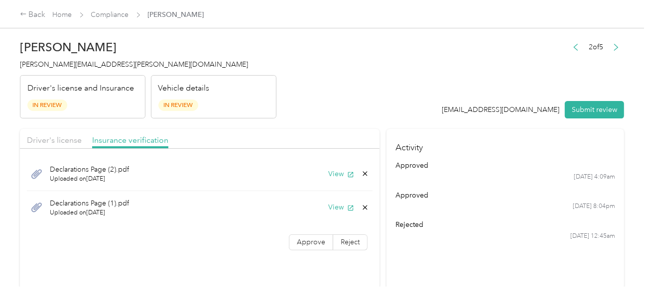
click at [62, 143] on span "Driver's license" at bounding box center [54, 140] width 55 height 9
click at [273, 108] on div "Vehicle details In Review" at bounding box center [214, 97] width 126 height 44
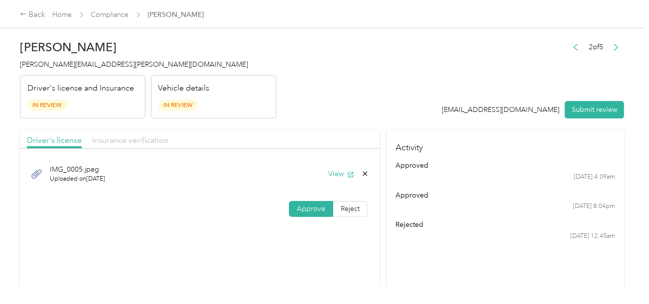
drag, startPoint x: 110, startPoint y: 140, endPoint x: 136, endPoint y: 140, distance: 26.4
click at [112, 140] on span "Insurance verification" at bounding box center [130, 140] width 76 height 9
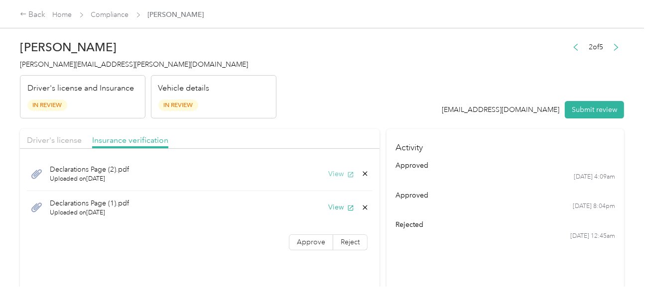
click at [333, 174] on button "View" at bounding box center [341, 174] width 26 height 10
click at [333, 205] on button "View" at bounding box center [341, 207] width 26 height 10
click at [364, 207] on icon at bounding box center [365, 208] width 8 height 8
click at [343, 211] on button "Yes" at bounding box center [338, 213] width 19 height 16
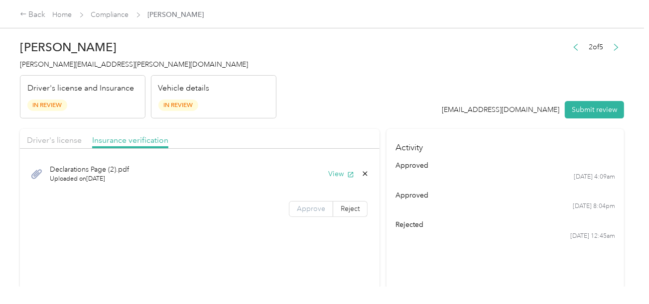
click at [313, 211] on span "Approve" at bounding box center [311, 209] width 28 height 8
click at [418, 235] on div "[DATE] 12:45am" at bounding box center [506, 236] width 220 height 9
click at [338, 170] on button "View" at bounding box center [341, 174] width 26 height 10
drag, startPoint x: 412, startPoint y: 55, endPoint x: 580, endPoint y: 94, distance: 172.5
click at [414, 57] on header "[PERSON_NAME] Sasser [EMAIL_ADDRESS][PERSON_NAME][DOMAIN_NAME] Driver's license…" at bounding box center [322, 77] width 604 height 84
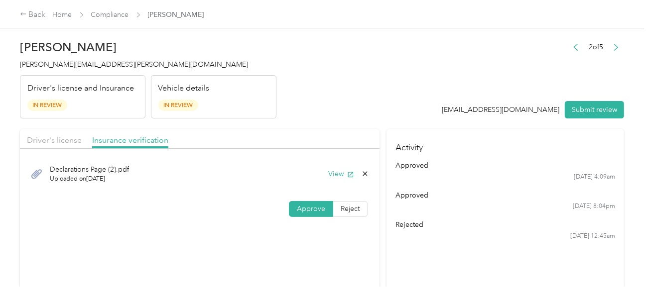
click at [593, 96] on div "2 of 5 [EMAIL_ADDRESS][DOMAIN_NAME] Submit review" at bounding box center [533, 79] width 182 height 79
drag, startPoint x: 590, startPoint y: 103, endPoint x: 462, endPoint y: 85, distance: 129.4
click at [589, 103] on button "Submit review" at bounding box center [594, 109] width 59 height 17
drag, startPoint x: 462, startPoint y: 85, endPoint x: 456, endPoint y: 84, distance: 5.6
click at [462, 85] on div "2 of 5 [EMAIL_ADDRESS][DOMAIN_NAME] Submit review" at bounding box center [533, 79] width 182 height 79
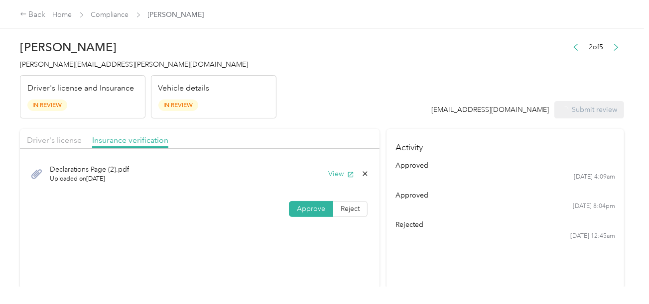
click at [32, 47] on h2 "[PERSON_NAME]" at bounding box center [148, 47] width 257 height 14
click at [44, 58] on div "[PERSON_NAME] Sasser [EMAIL_ADDRESS][PERSON_NAME][DOMAIN_NAME] Driver's license…" at bounding box center [148, 77] width 257 height 84
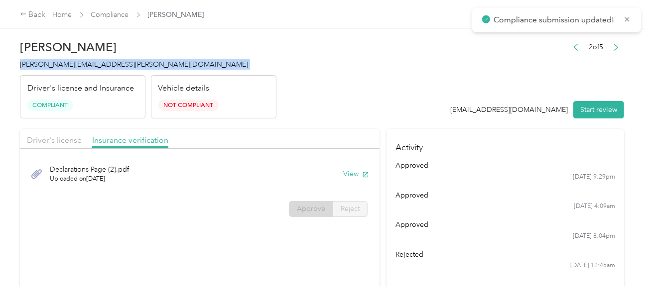
click at [44, 58] on div "[PERSON_NAME] Sasser [EMAIL_ADDRESS][PERSON_NAME][DOMAIN_NAME] Driver's license…" at bounding box center [148, 77] width 257 height 84
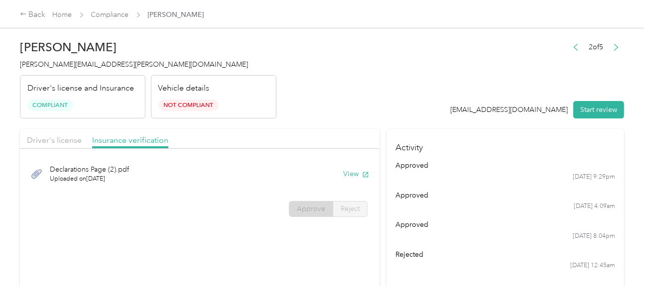
drag, startPoint x: 347, startPoint y: 114, endPoint x: 202, endPoint y: 79, distance: 149.5
click at [344, 114] on header "[PERSON_NAME] Sasser [EMAIL_ADDRESS][PERSON_NAME][DOMAIN_NAME] Driver's license…" at bounding box center [322, 77] width 604 height 84
click at [170, 58] on div "[PERSON_NAME] Sasser [EMAIL_ADDRESS][PERSON_NAME][DOMAIN_NAME] Driver's license…" at bounding box center [148, 77] width 257 height 84
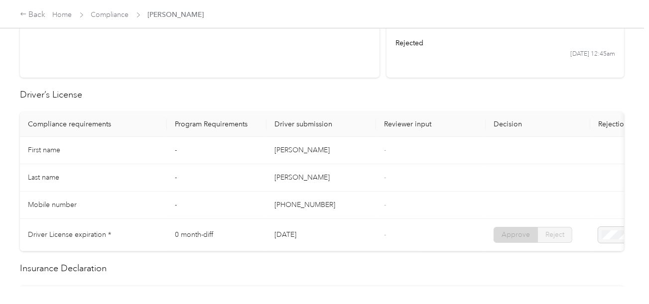
scroll to position [349, 0]
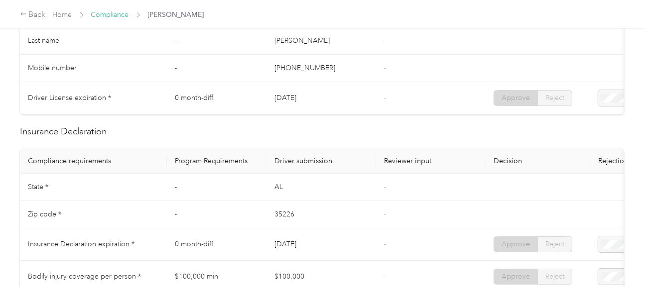
click at [121, 17] on link "Compliance" at bounding box center [110, 14] width 38 height 8
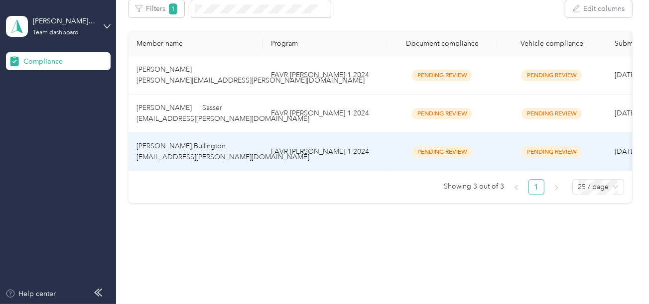
scroll to position [136, 0]
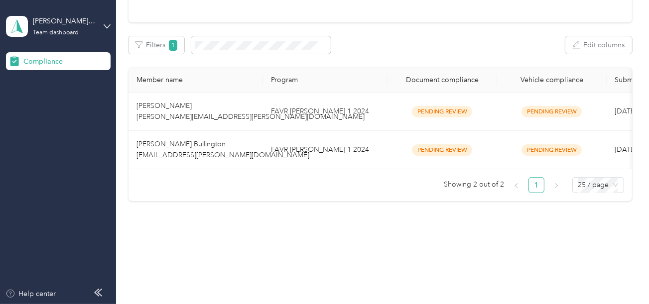
click at [300, 226] on div "Compliance Not submitted 7 View Pending review 3 View In review 0 View Rejected…" at bounding box center [380, 63] width 528 height 385
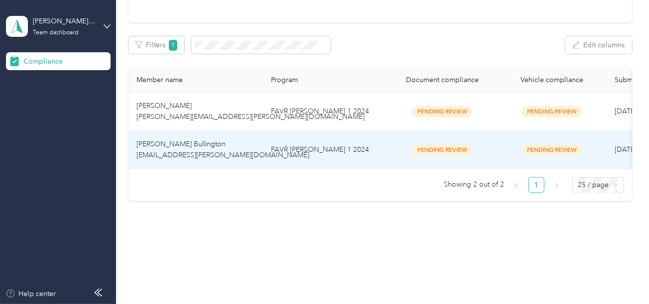
click at [291, 138] on td "FAVR [PERSON_NAME] 1 2024" at bounding box center [325, 150] width 125 height 38
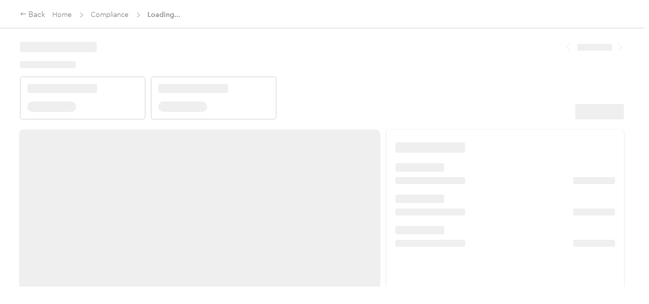
click at [408, 99] on header at bounding box center [322, 77] width 604 height 85
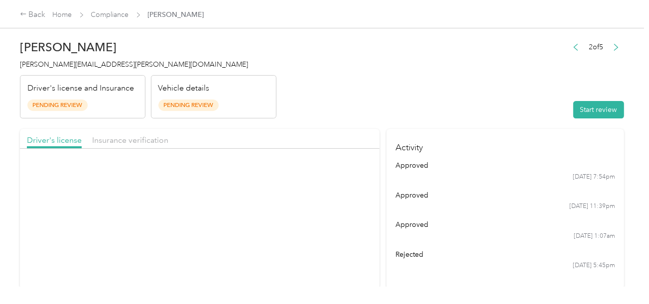
click at [488, 111] on header "[PERSON_NAME] Bullington [EMAIL_ADDRESS][PERSON_NAME][DOMAIN_NAME] Driver's lic…" at bounding box center [322, 77] width 604 height 84
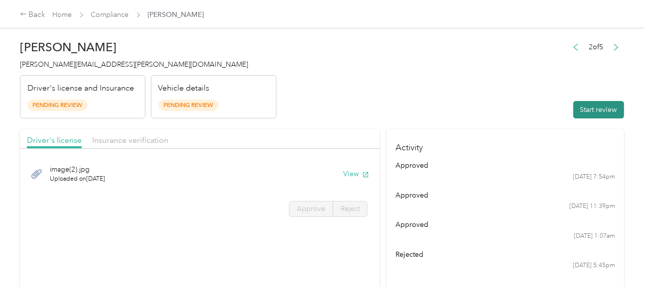
click at [608, 107] on button "Start review" at bounding box center [599, 109] width 51 height 17
click at [441, 78] on header "[PERSON_NAME] Bullington [EMAIL_ADDRESS][PERSON_NAME][DOMAIN_NAME] Driver's lic…" at bounding box center [322, 77] width 604 height 84
click at [397, 86] on header "[PERSON_NAME] Bullington [EMAIL_ADDRESS][PERSON_NAME][DOMAIN_NAME] Driver's lic…" at bounding box center [322, 77] width 604 height 84
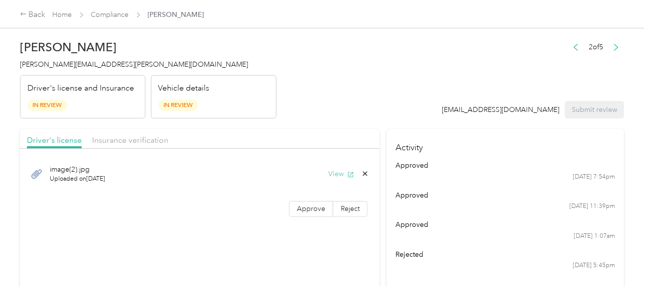
click at [338, 173] on button "View" at bounding box center [341, 174] width 26 height 10
click at [311, 206] on span "Approve" at bounding box center [311, 209] width 28 height 8
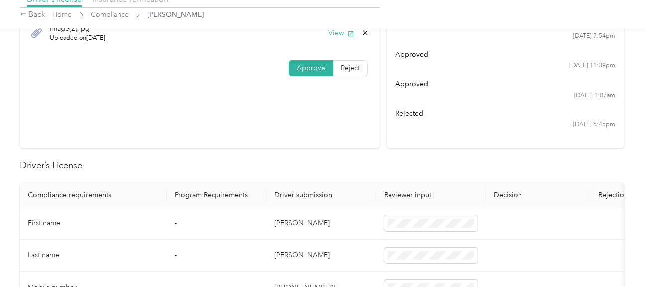
scroll to position [249, 0]
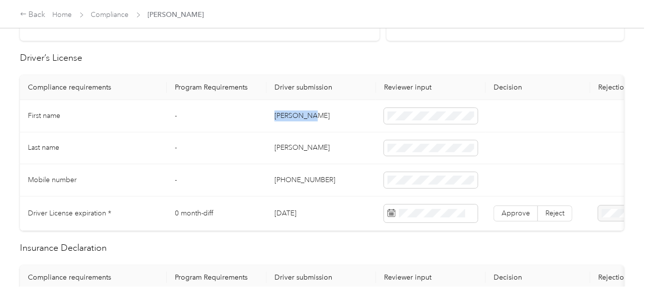
drag, startPoint x: 274, startPoint y: 114, endPoint x: 351, endPoint y: 116, distance: 77.3
click at [322, 116] on td "[PERSON_NAME]" at bounding box center [322, 116] width 110 height 32
click at [290, 146] on td "[PERSON_NAME]" at bounding box center [322, 149] width 110 height 32
drag, startPoint x: 345, startPoint y: 163, endPoint x: 617, endPoint y: 190, distance: 273.9
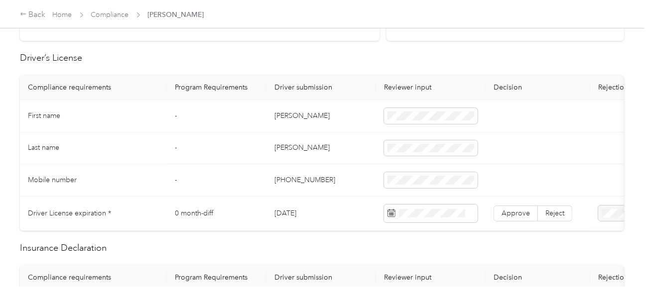
click at [345, 164] on td "[PHONE_NUMBER]" at bounding box center [322, 180] width 110 height 32
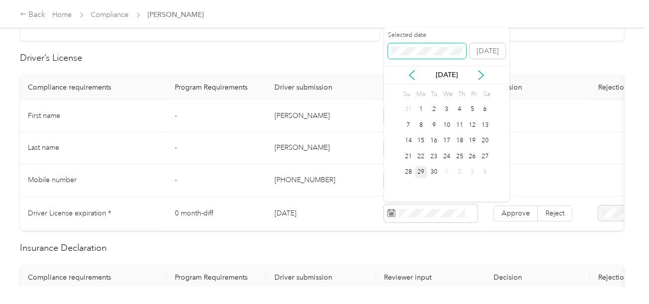
click at [421, 57] on span at bounding box center [427, 51] width 79 height 16
click at [410, 185] on div "30" at bounding box center [408, 188] width 13 height 12
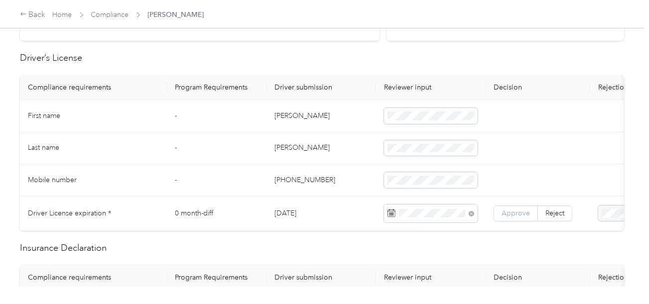
click at [547, 215] on span "Reject" at bounding box center [555, 213] width 19 height 8
click at [524, 206] on label "Approve" at bounding box center [516, 214] width 44 height 16
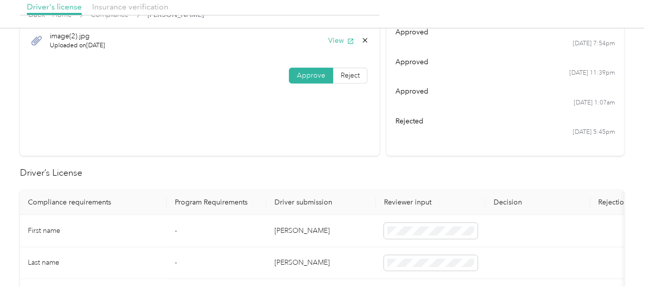
scroll to position [0, 0]
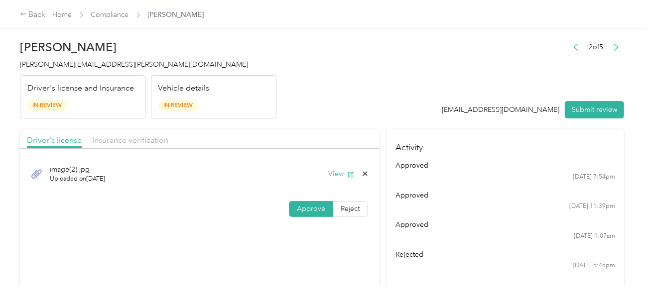
drag, startPoint x: 142, startPoint y: 134, endPoint x: 216, endPoint y: 137, distance: 74.8
click at [142, 135] on div "Insurance verification" at bounding box center [130, 141] width 76 height 12
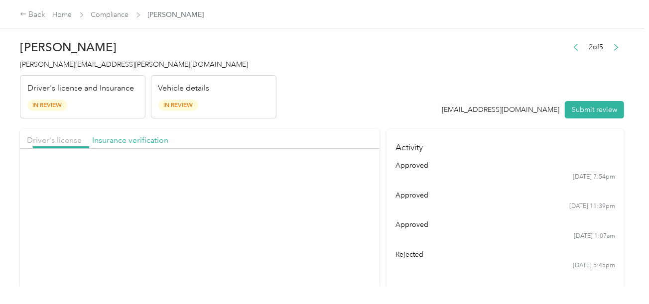
click at [384, 108] on header "[PERSON_NAME] Bullington [EMAIL_ADDRESS][PERSON_NAME][DOMAIN_NAME] Driver's lic…" at bounding box center [322, 77] width 604 height 84
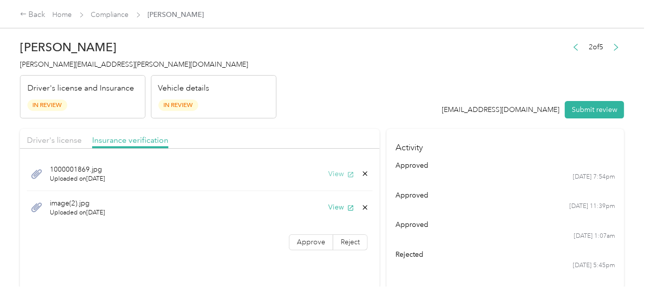
click at [339, 179] on div "1000001869.jpg Uploaded on [DATE] View" at bounding box center [200, 174] width 346 height 34
click at [326, 170] on div "1000001869.jpg Uploaded on [DATE] View" at bounding box center [200, 174] width 346 height 34
click at [335, 166] on div "1000001869.jpg Uploaded on [DATE] View" at bounding box center [200, 174] width 346 height 34
click at [334, 172] on button "View" at bounding box center [341, 174] width 26 height 10
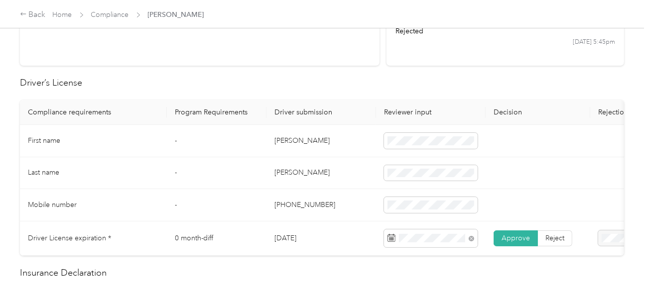
scroll to position [399, 0]
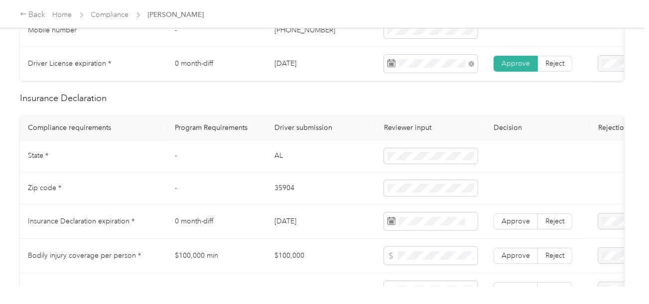
click at [277, 167] on td "AL" at bounding box center [322, 157] width 110 height 32
click at [273, 198] on td "35904" at bounding box center [322, 188] width 110 height 32
click at [428, 196] on span at bounding box center [431, 188] width 94 height 16
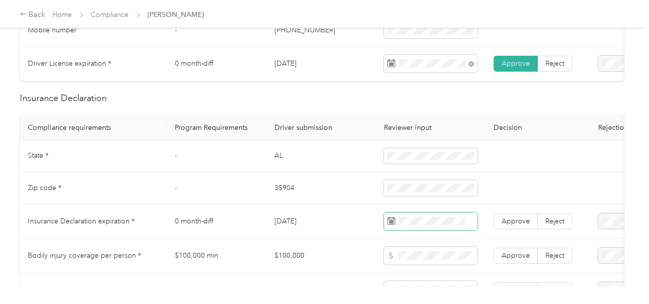
click at [435, 222] on span at bounding box center [431, 222] width 94 height 18
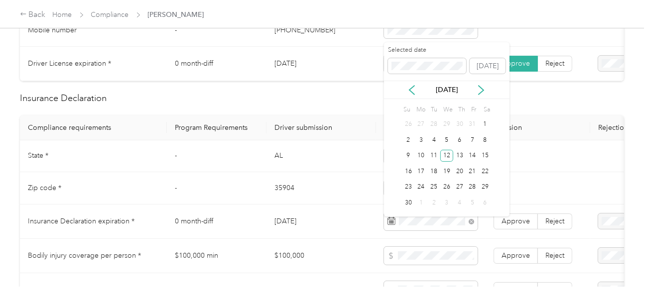
drag, startPoint x: 447, startPoint y: 154, endPoint x: 480, endPoint y: 206, distance: 61.6
click at [447, 155] on div "12" at bounding box center [446, 156] width 13 height 12
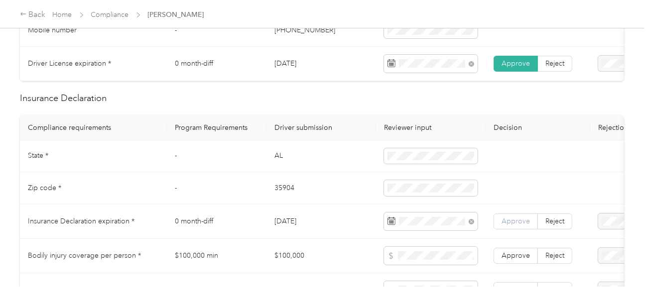
click at [511, 222] on span "Approve" at bounding box center [516, 221] width 28 height 8
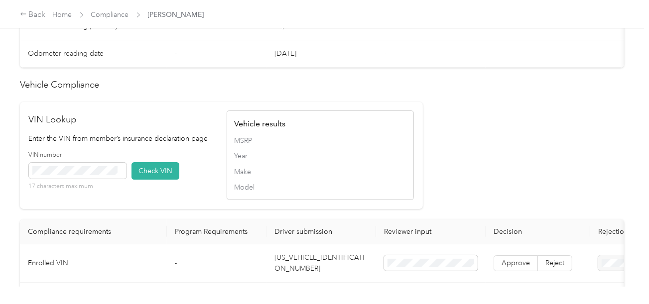
scroll to position [797, 0]
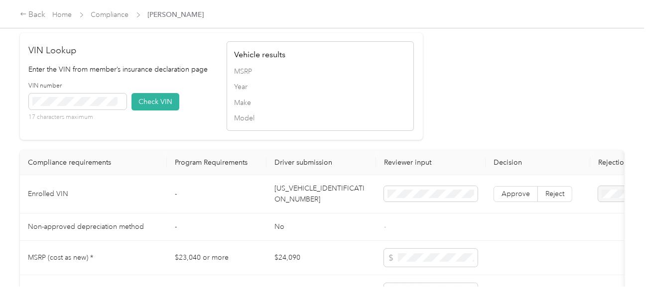
click at [299, 201] on td "[US_VEHICLE_IDENTIFICATION_NUMBER]" at bounding box center [322, 194] width 110 height 38
drag, startPoint x: 159, startPoint y: 114, endPoint x: 489, endPoint y: 127, distance: 329.6
click at [162, 111] on button "Check VIN" at bounding box center [156, 101] width 48 height 17
drag, startPoint x: 491, startPoint y: 130, endPoint x: 523, endPoint y: 180, distance: 59.8
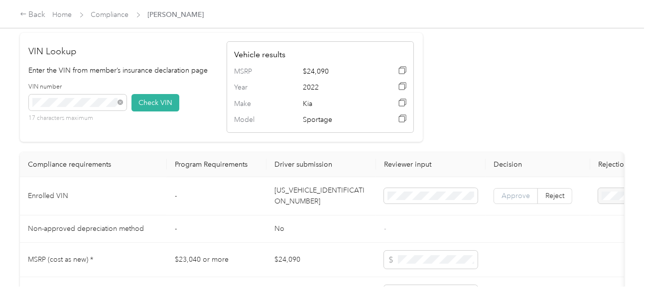
click at [508, 200] on span "Approve" at bounding box center [516, 196] width 28 height 8
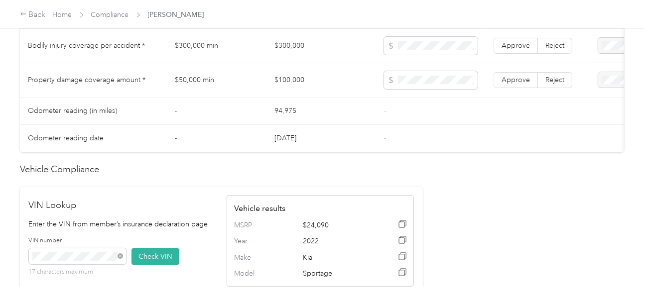
scroll to position [598, 0]
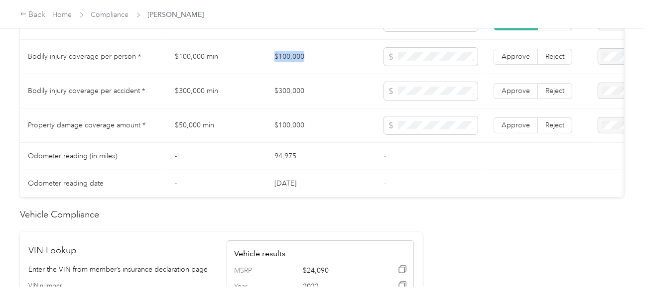
drag, startPoint x: 296, startPoint y: 68, endPoint x: 355, endPoint y: 68, distance: 59.3
click at [346, 68] on td "$100,000" at bounding box center [322, 57] width 110 height 34
drag, startPoint x: 263, startPoint y: 93, endPoint x: 347, endPoint y: 94, distance: 84.2
click at [336, 94] on tr "Bodily injury coverage per accident * $300,000 min $300,000 Approve Reject" at bounding box center [371, 91] width 703 height 34
drag, startPoint x: 258, startPoint y: 132, endPoint x: 359, endPoint y: 134, distance: 101.2
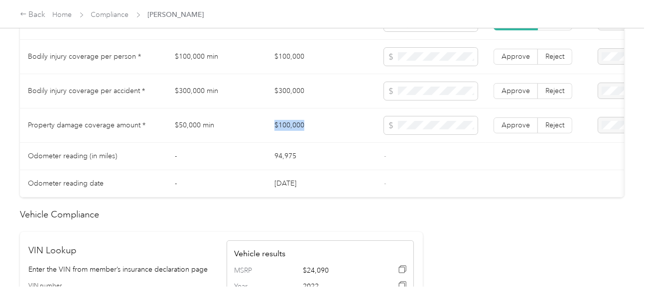
click at [349, 135] on tr "Property damage coverage amount * $50,000 min $100,000 Approve Reject" at bounding box center [371, 126] width 703 height 34
drag, startPoint x: 540, startPoint y: 131, endPoint x: 512, endPoint y: 104, distance: 39.1
click at [540, 131] on label "Reject" at bounding box center [555, 126] width 34 height 16
click at [511, 94] on span "Approve" at bounding box center [516, 91] width 28 height 8
click at [522, 65] on label "Approve" at bounding box center [516, 57] width 44 height 16
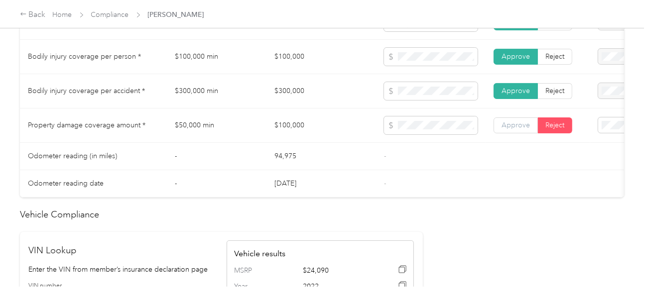
click at [519, 122] on td "Approve Reject" at bounding box center [538, 126] width 105 height 34
click at [519, 130] on span "Approve" at bounding box center [516, 125] width 28 height 8
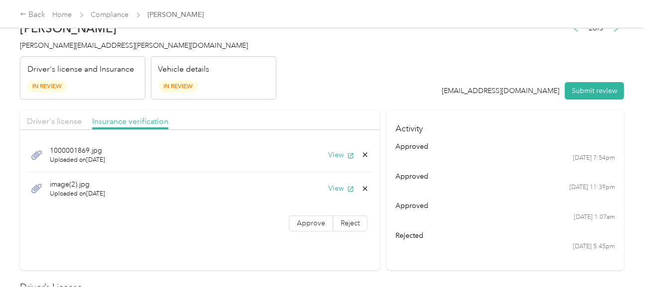
scroll to position [0, 0]
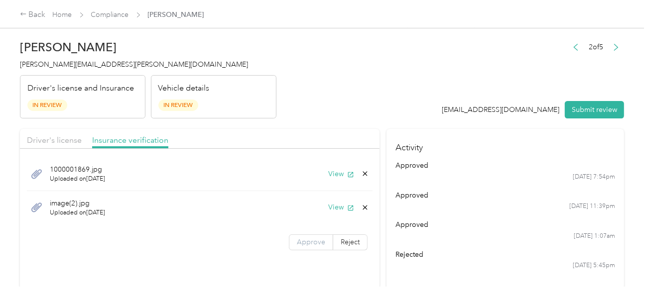
drag, startPoint x: 308, startPoint y: 235, endPoint x: 312, endPoint y: 239, distance: 5.6
click at [308, 236] on label "Approve" at bounding box center [311, 243] width 44 height 16
drag, startPoint x: 312, startPoint y: 239, endPoint x: 570, endPoint y: 230, distance: 257.8
click at [313, 239] on span "Approve" at bounding box center [311, 242] width 28 height 8
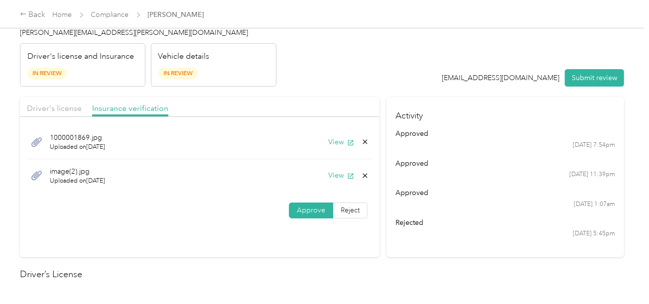
scroll to position [36, 0]
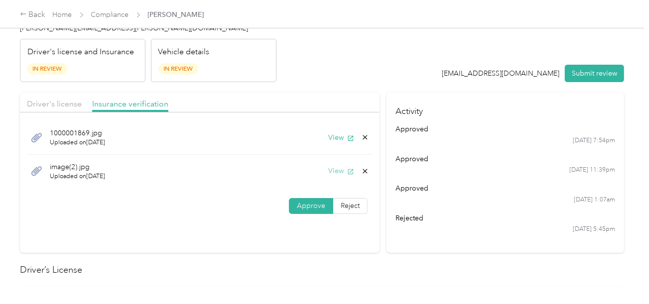
click at [328, 169] on button "View" at bounding box center [341, 171] width 26 height 10
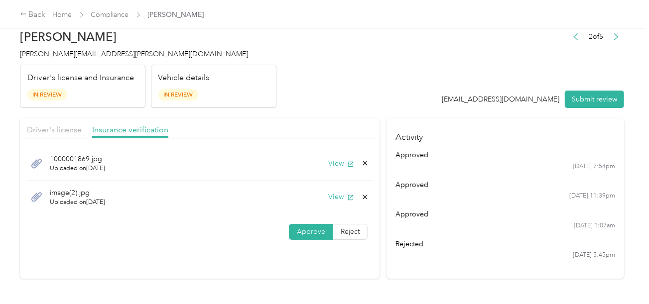
scroll to position [0, 0]
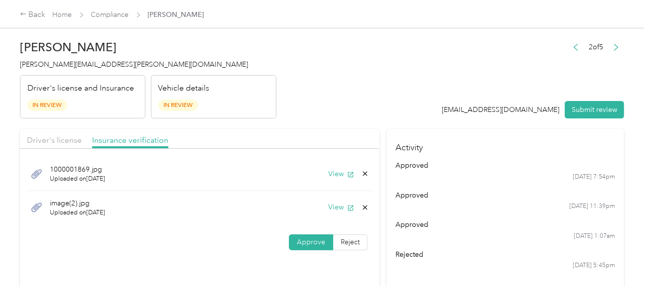
click at [409, 87] on header "[PERSON_NAME] Bullington [EMAIL_ADDRESS][PERSON_NAME][DOMAIN_NAME] Driver's lic…" at bounding box center [322, 77] width 604 height 84
click at [599, 105] on button "Submit review" at bounding box center [594, 109] width 59 height 17
click at [352, 99] on header "[PERSON_NAME] Bullington [EMAIL_ADDRESS][PERSON_NAME][DOMAIN_NAME] Driver's lic…" at bounding box center [322, 77] width 604 height 84
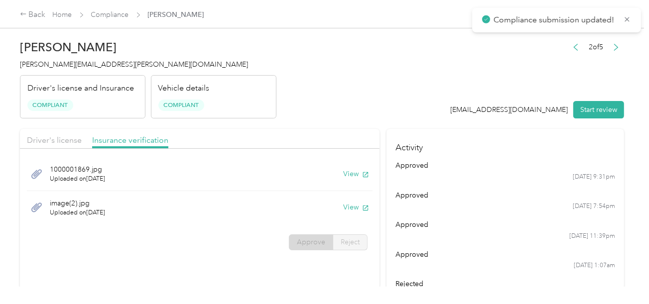
click at [68, 61] on span "[PERSON_NAME][EMAIL_ADDRESS][PERSON_NAME][DOMAIN_NAME]" at bounding box center [134, 64] width 228 height 8
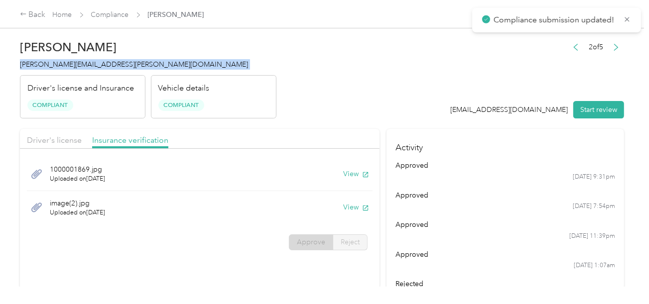
click at [68, 61] on span "[PERSON_NAME][EMAIL_ADDRESS][PERSON_NAME][DOMAIN_NAME]" at bounding box center [134, 64] width 228 height 8
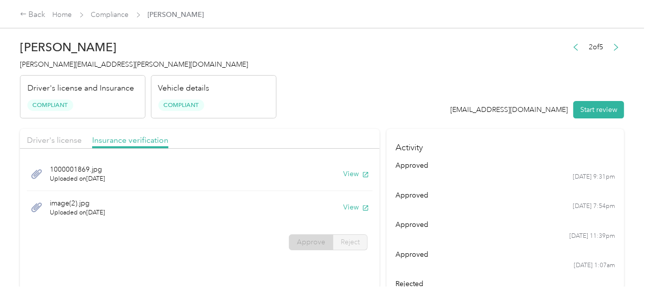
click at [238, 83] on div "Vehicle details Compliant" at bounding box center [214, 97] width 126 height 44
click at [108, 13] on link "Compliance" at bounding box center [110, 14] width 38 height 8
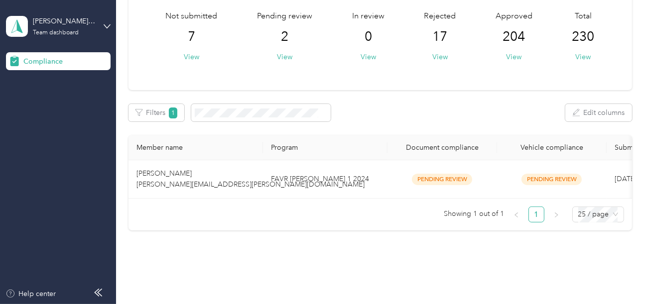
scroll to position [97, 0]
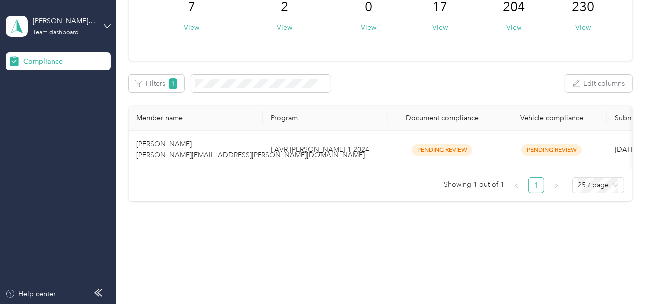
click at [351, 150] on td "FAVR [PERSON_NAME] 1 2024" at bounding box center [325, 150] width 125 height 38
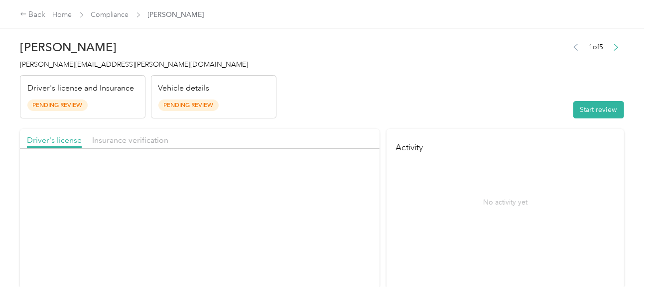
click at [449, 90] on header "[PERSON_NAME] [PERSON_NAME][EMAIL_ADDRESS][PERSON_NAME][DOMAIN_NAME] Driver's l…" at bounding box center [322, 77] width 604 height 84
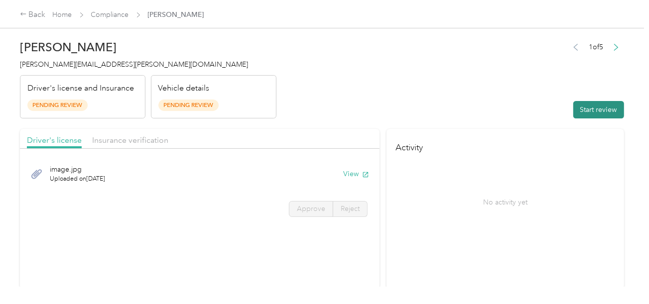
click at [596, 110] on button "Start review" at bounding box center [599, 109] width 51 height 17
click at [439, 81] on header "[PERSON_NAME] [PERSON_NAME][EMAIL_ADDRESS][PERSON_NAME][DOMAIN_NAME] Driver's l…" at bounding box center [322, 77] width 604 height 84
click at [399, 100] on header "[PERSON_NAME] [PERSON_NAME][EMAIL_ADDRESS][PERSON_NAME][DOMAIN_NAME] Driver's l…" at bounding box center [322, 77] width 604 height 84
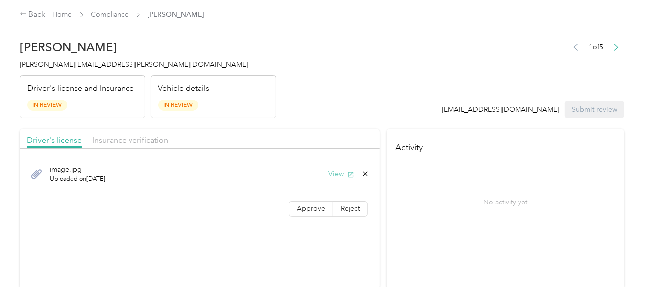
click at [349, 175] on icon "button" at bounding box center [350, 174] width 7 height 7
drag, startPoint x: 302, startPoint y: 194, endPoint x: 306, endPoint y: 202, distance: 8.2
click at [302, 194] on div "image.jpg Uploaded on [DATE] View Approve Reject" at bounding box center [200, 189] width 360 height 70
click at [308, 206] on span "Approve" at bounding box center [311, 209] width 28 height 8
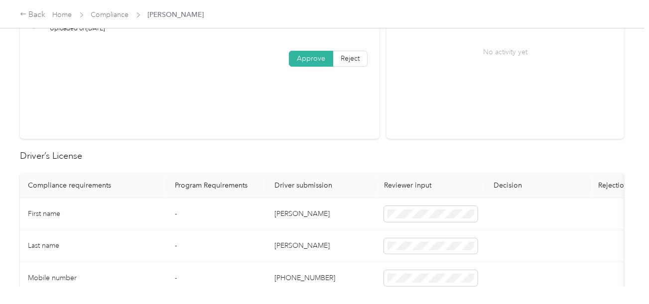
scroll to position [299, 0]
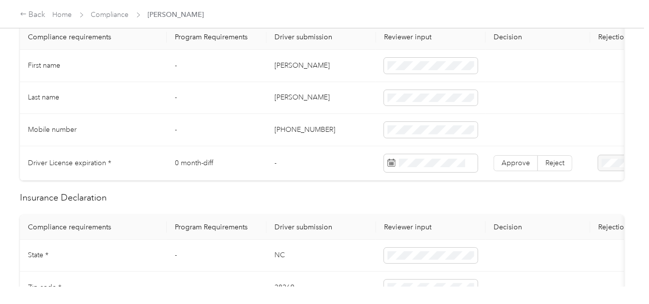
click at [276, 65] on td "[PERSON_NAME]" at bounding box center [322, 66] width 110 height 32
click at [297, 98] on td "[PERSON_NAME]" at bounding box center [322, 98] width 110 height 32
click at [402, 101] on span at bounding box center [431, 98] width 94 height 16
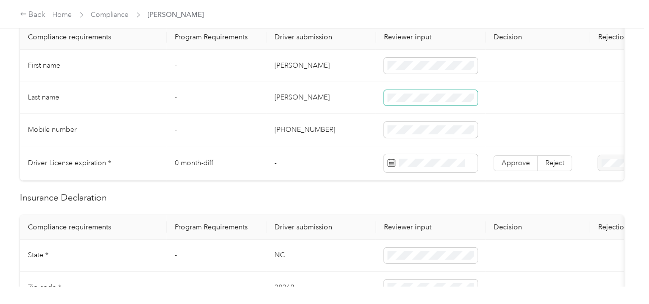
click at [401, 101] on span at bounding box center [431, 98] width 94 height 16
drag, startPoint x: 344, startPoint y: 108, endPoint x: 622, endPoint y: 195, distance: 291.2
click at [343, 109] on td "[PERSON_NAME]" at bounding box center [322, 98] width 110 height 32
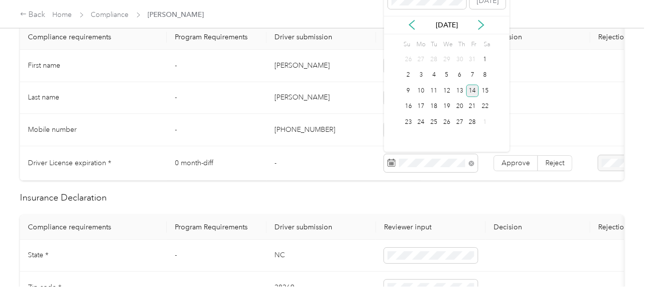
click at [466, 92] on div "14" at bounding box center [472, 91] width 13 height 12
click at [526, 171] on td "Approve Reject" at bounding box center [538, 163] width 105 height 34
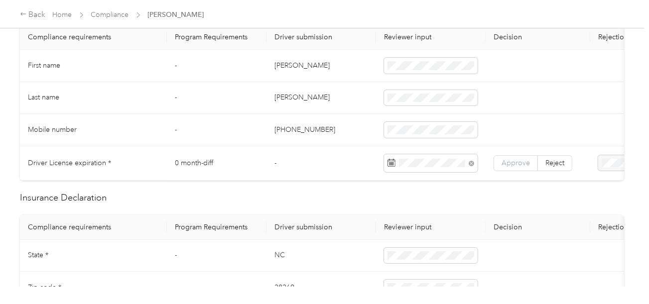
click at [519, 160] on span "Approve" at bounding box center [516, 163] width 28 height 8
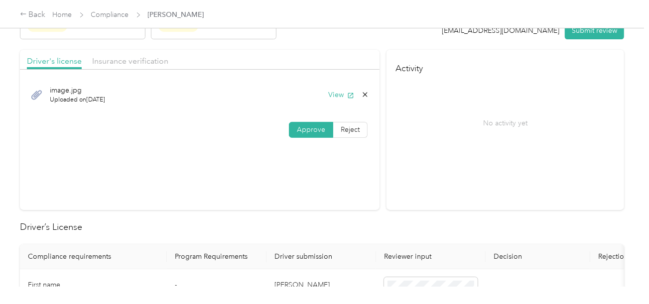
scroll to position [0, 0]
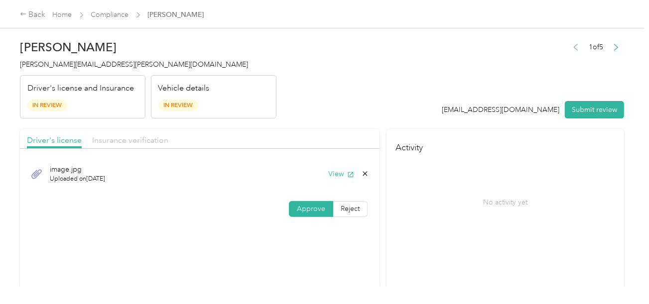
drag, startPoint x: 122, startPoint y: 108, endPoint x: 136, endPoint y: 136, distance: 30.8
click at [121, 109] on div "Driver's license and Insurance In Review" at bounding box center [83, 97] width 126 height 44
drag, startPoint x: 136, startPoint y: 136, endPoint x: 345, endPoint y: 121, distance: 210.3
click at [144, 137] on span "Insurance verification" at bounding box center [130, 140] width 76 height 9
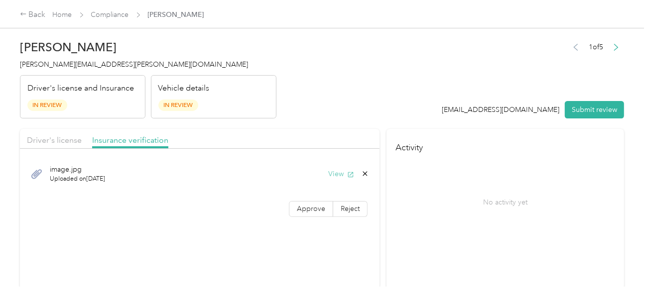
click at [337, 170] on button "View" at bounding box center [341, 174] width 26 height 10
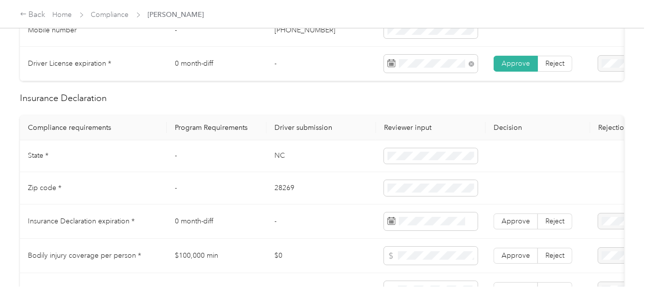
scroll to position [448, 0]
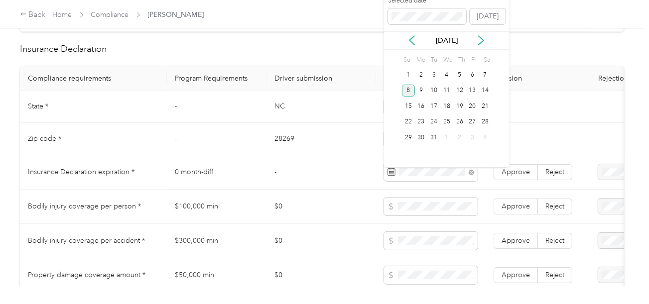
click at [407, 87] on div "8" at bounding box center [408, 91] width 13 height 12
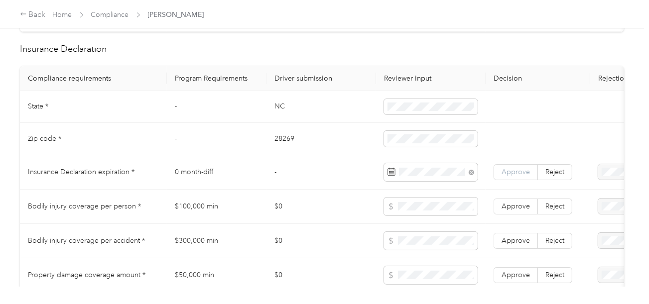
drag, startPoint x: 520, startPoint y: 174, endPoint x: 347, endPoint y: 146, distance: 175.2
click at [520, 175] on span "Approve" at bounding box center [516, 172] width 28 height 8
drag, startPoint x: 281, startPoint y: 140, endPoint x: 378, endPoint y: 141, distance: 97.2
click at [290, 141] on td "28269" at bounding box center [322, 139] width 110 height 32
click at [294, 138] on td "28269" at bounding box center [322, 139] width 110 height 32
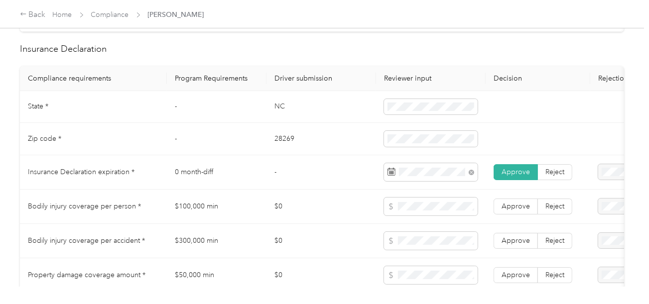
drag, startPoint x: 294, startPoint y: 138, endPoint x: 289, endPoint y: 140, distance: 5.7
click at [294, 138] on td "28269" at bounding box center [322, 139] width 110 height 32
click at [284, 142] on td "28269" at bounding box center [322, 139] width 110 height 32
click at [386, 140] on span at bounding box center [431, 139] width 94 height 16
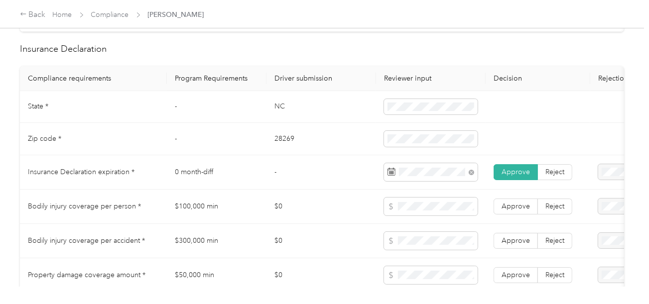
click at [276, 116] on td "NC" at bounding box center [322, 107] width 110 height 32
drag, startPoint x: 276, startPoint y: 116, endPoint x: 369, endPoint y: 116, distance: 93.7
click at [279, 116] on td "NC" at bounding box center [322, 107] width 110 height 32
click at [333, 142] on td "28269" at bounding box center [322, 139] width 110 height 32
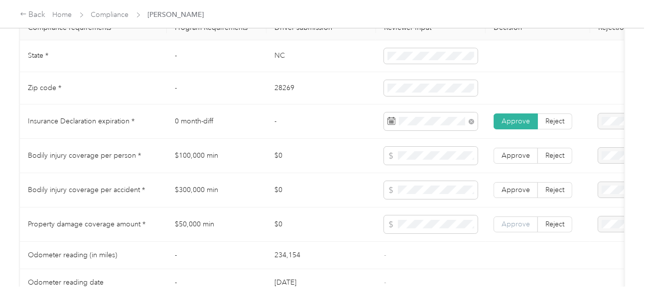
scroll to position [548, 0]
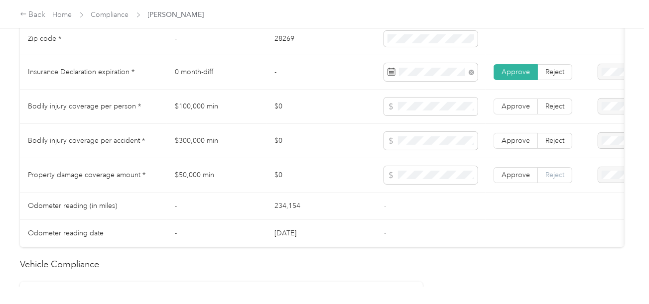
click at [550, 179] on span "Reject" at bounding box center [555, 175] width 19 height 8
click at [552, 145] on span "Reject" at bounding box center [555, 141] width 19 height 8
click at [549, 102] on td "Approve Reject" at bounding box center [538, 107] width 105 height 34
click at [552, 108] on span "Reject" at bounding box center [555, 106] width 19 height 8
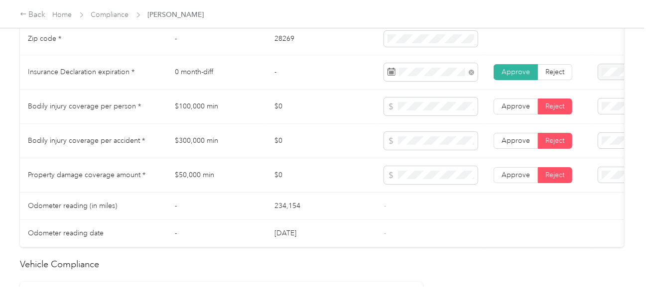
drag, startPoint x: 597, startPoint y: 134, endPoint x: 619, endPoint y: 139, distance: 22.9
click at [597, 135] on div "Bodily Injury per person is missing from uploaded Insurance Policy doc" at bounding box center [606, 145] width 73 height 42
drag, startPoint x: 596, startPoint y: 166, endPoint x: 604, endPoint y: 169, distance: 8.7
click at [596, 166] on div "Bodily Injury per accident is missing from uploaded Insurance Policy doc" at bounding box center [606, 179] width 73 height 42
drag, startPoint x: 603, startPoint y: 79, endPoint x: 573, endPoint y: 99, distance: 35.9
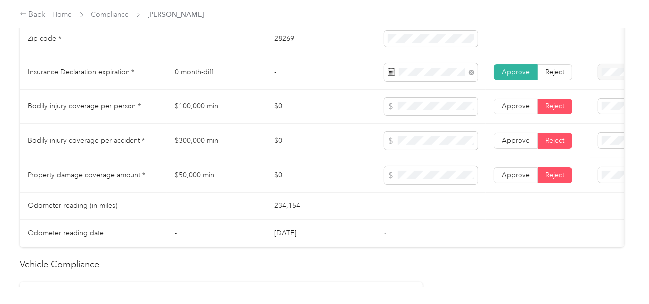
click at [602, 79] on span "Property damage coverage is missing from uploaded Insurance Policy doc" at bounding box center [602, 70] width 65 height 40
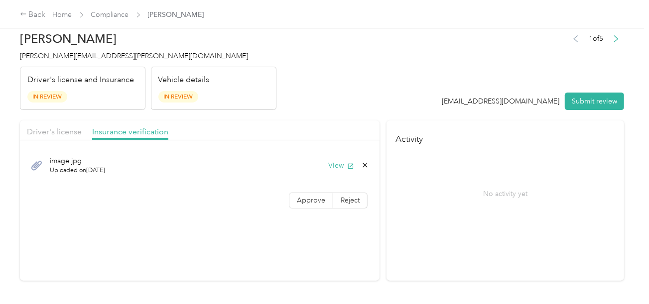
scroll to position [0, 0]
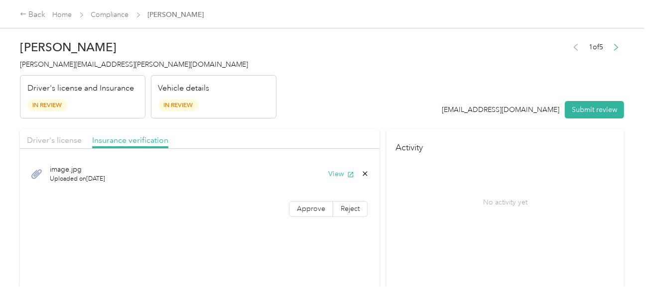
drag, startPoint x: 302, startPoint y: 216, endPoint x: 309, endPoint y: 194, distance: 22.4
click at [303, 216] on label "Approve" at bounding box center [311, 209] width 44 height 16
click at [19, 151] on div "[PERSON_NAME] [PERSON_NAME][EMAIL_ADDRESS][PERSON_NAME][DOMAIN_NAME] Driver's l…" at bounding box center [322, 143] width 644 height 287
click at [59, 136] on span "Driver's license" at bounding box center [54, 140] width 55 height 9
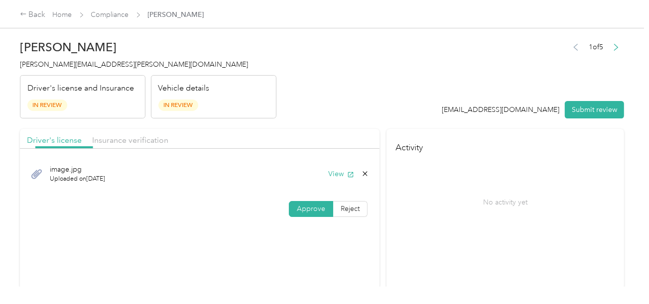
click at [351, 91] on header "[PERSON_NAME] [PERSON_NAME][EMAIL_ADDRESS][PERSON_NAME][DOMAIN_NAME] Driver's l…" at bounding box center [322, 77] width 604 height 84
drag, startPoint x: 153, startPoint y: 145, endPoint x: 250, endPoint y: 121, distance: 99.1
click at [153, 145] on div "Insurance verification" at bounding box center [130, 141] width 76 height 12
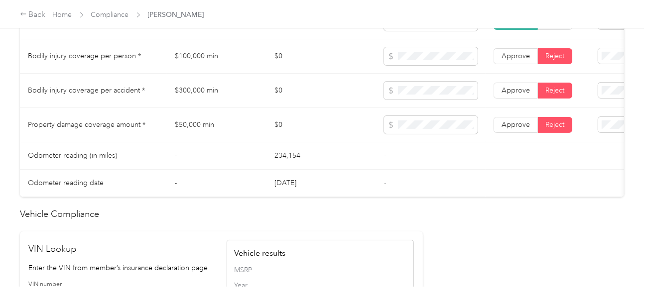
scroll to position [647, 0]
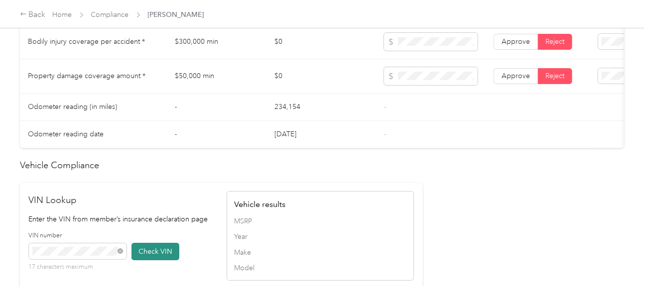
click at [165, 261] on button "Check VIN" at bounding box center [156, 251] width 48 height 17
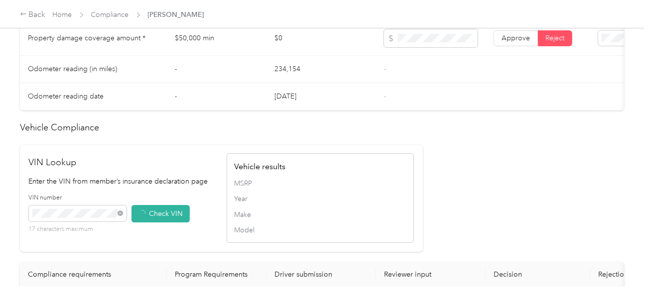
scroll to position [947, 0]
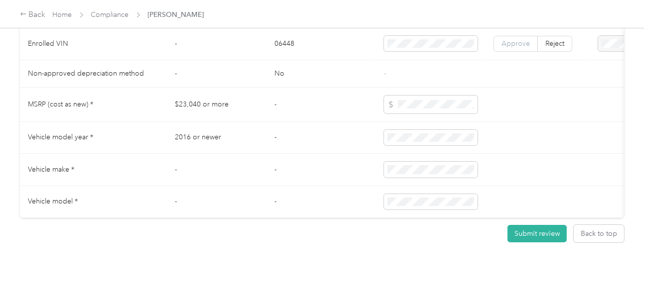
drag, startPoint x: 507, startPoint y: 55, endPoint x: 515, endPoint y: 53, distance: 7.6
click at [509, 48] on span "Approve" at bounding box center [516, 43] width 28 height 8
drag, startPoint x: 516, startPoint y: 53, endPoint x: 556, endPoint y: 108, distance: 67.8
click at [516, 48] on span "Approve" at bounding box center [516, 43] width 28 height 8
click at [525, 48] on span "Approve" at bounding box center [516, 43] width 28 height 8
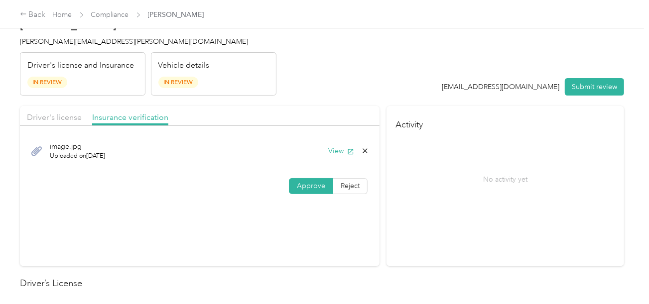
scroll to position [0, 0]
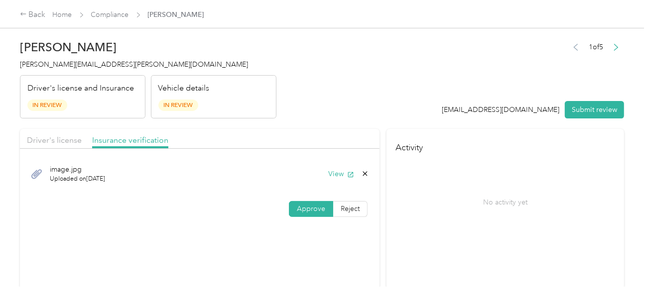
click at [588, 95] on div "1 of 5 [EMAIL_ADDRESS][DOMAIN_NAME] Submit review" at bounding box center [533, 79] width 182 height 79
click at [588, 102] on button "Submit review" at bounding box center [594, 109] width 59 height 17
click at [474, 85] on div "1 of 5 [EMAIL_ADDRESS][DOMAIN_NAME] Submit review" at bounding box center [528, 79] width 193 height 79
click at [61, 75] on div "Driver's license and Insurance In Review" at bounding box center [83, 97] width 126 height 44
click at [61, 74] on div "[PERSON_NAME] [PERSON_NAME][EMAIL_ADDRESS][PERSON_NAME][DOMAIN_NAME] Driver's l…" at bounding box center [148, 77] width 257 height 84
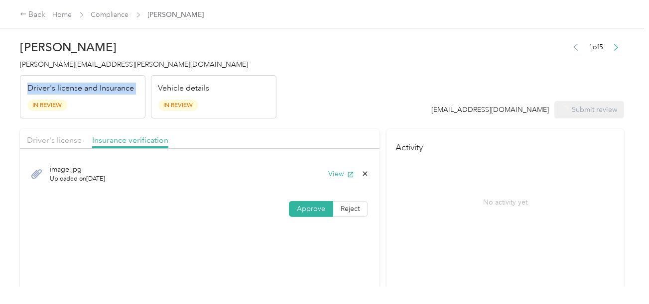
click at [61, 74] on div "[PERSON_NAME] [PERSON_NAME][EMAIL_ADDRESS][PERSON_NAME][DOMAIN_NAME] Driver's l…" at bounding box center [148, 77] width 257 height 84
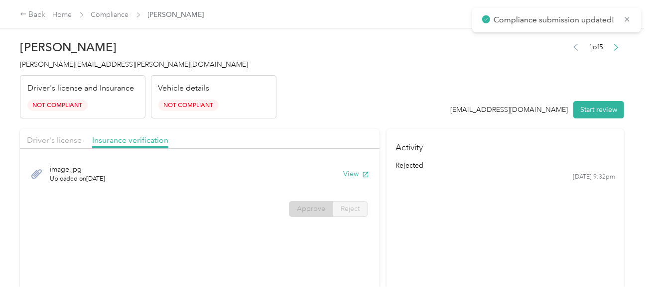
click at [70, 63] on span "[PERSON_NAME][EMAIL_ADDRESS][PERSON_NAME][DOMAIN_NAME]" at bounding box center [134, 64] width 228 height 8
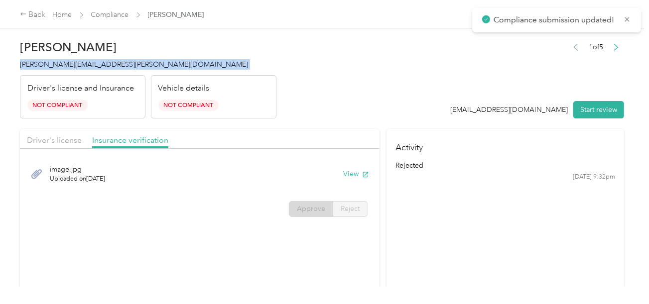
click at [70, 63] on span "[PERSON_NAME][EMAIL_ADDRESS][PERSON_NAME][DOMAIN_NAME]" at bounding box center [134, 64] width 228 height 8
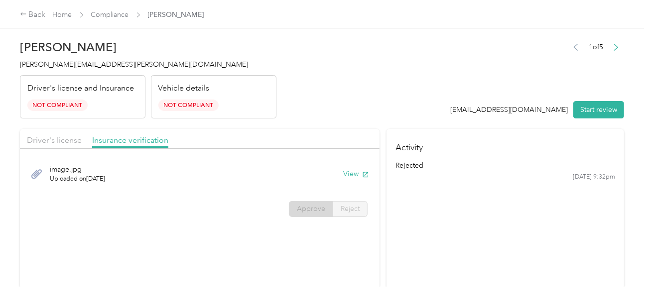
click at [265, 74] on div "[PERSON_NAME] [PERSON_NAME][EMAIL_ADDRESS][PERSON_NAME][DOMAIN_NAME] Driver's l…" at bounding box center [148, 77] width 257 height 84
click at [107, 17] on link "Compliance" at bounding box center [110, 14] width 38 height 8
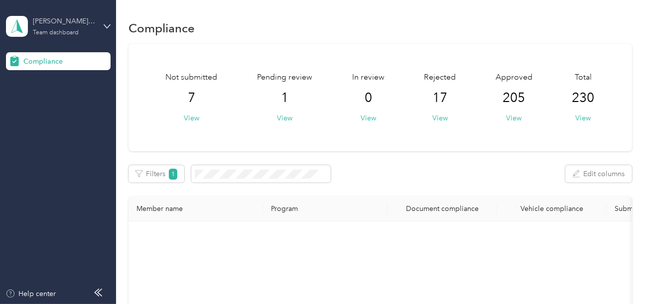
click at [90, 31] on div "[PERSON_NAME] Beverages Team dashboard" at bounding box center [64, 26] width 62 height 20
click at [63, 107] on div "Log out" at bounding box center [111, 104] width 196 height 17
